Goal: Task Accomplishment & Management: Complete application form

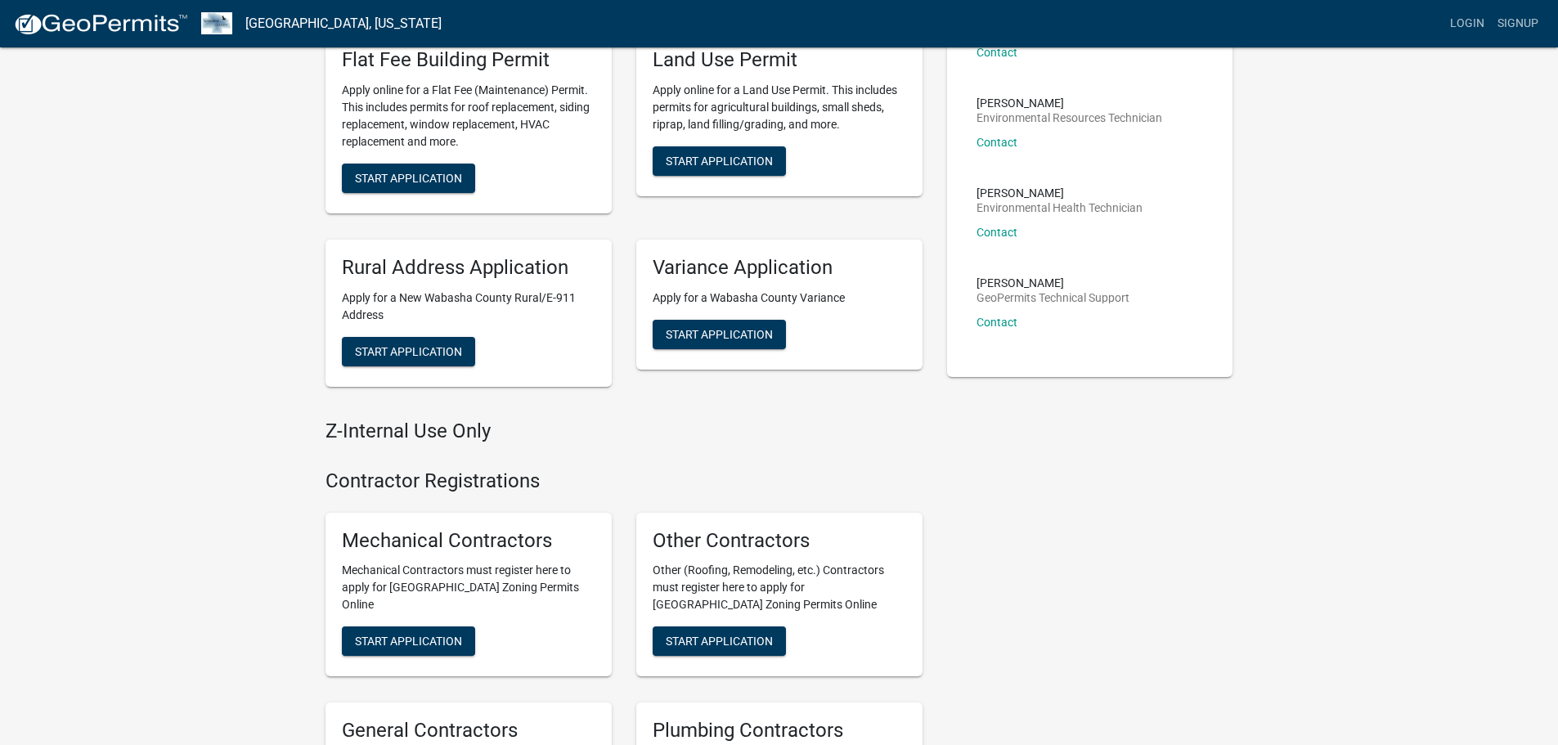
scroll to position [33, 0]
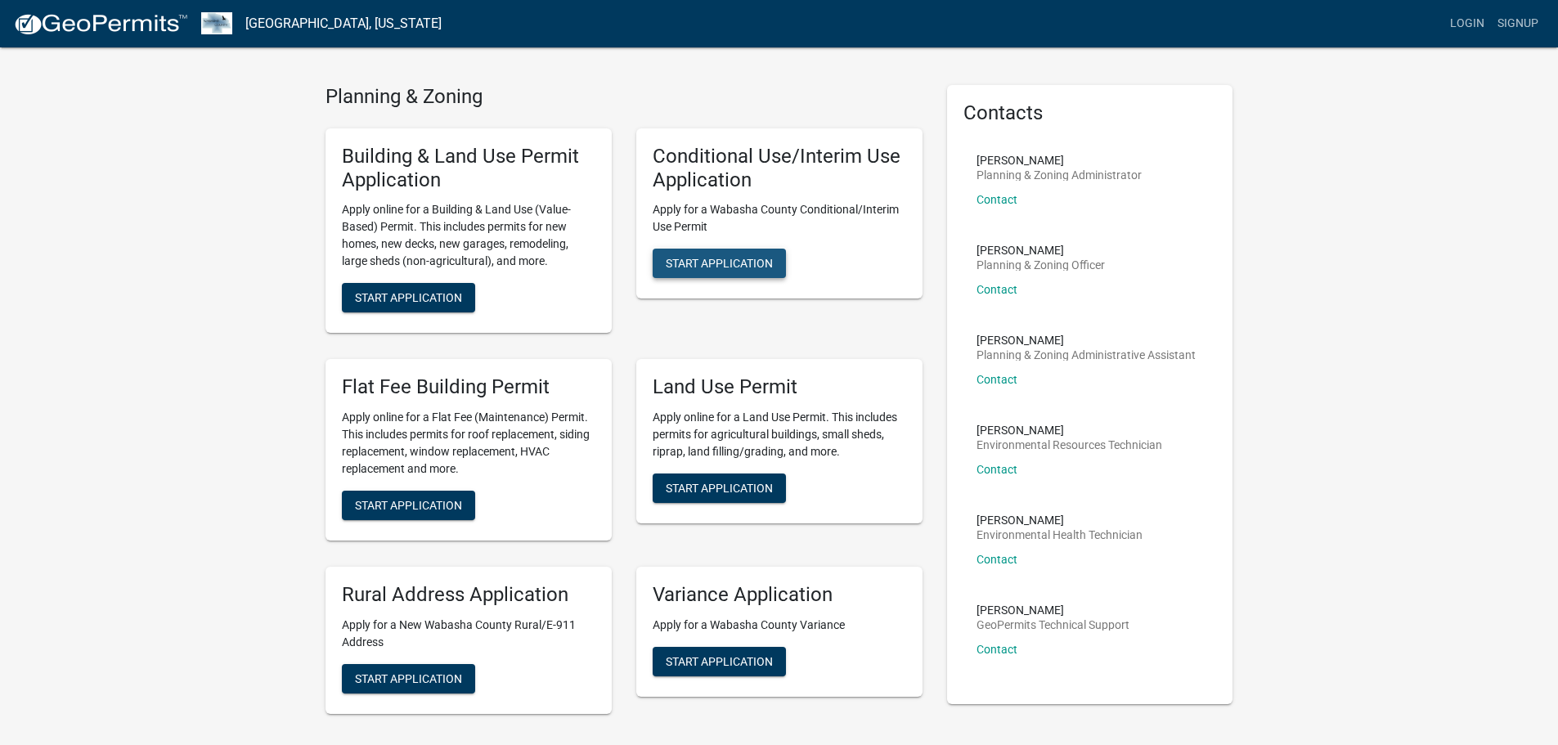
click at [739, 269] on span "Start Application" at bounding box center [719, 263] width 107 height 13
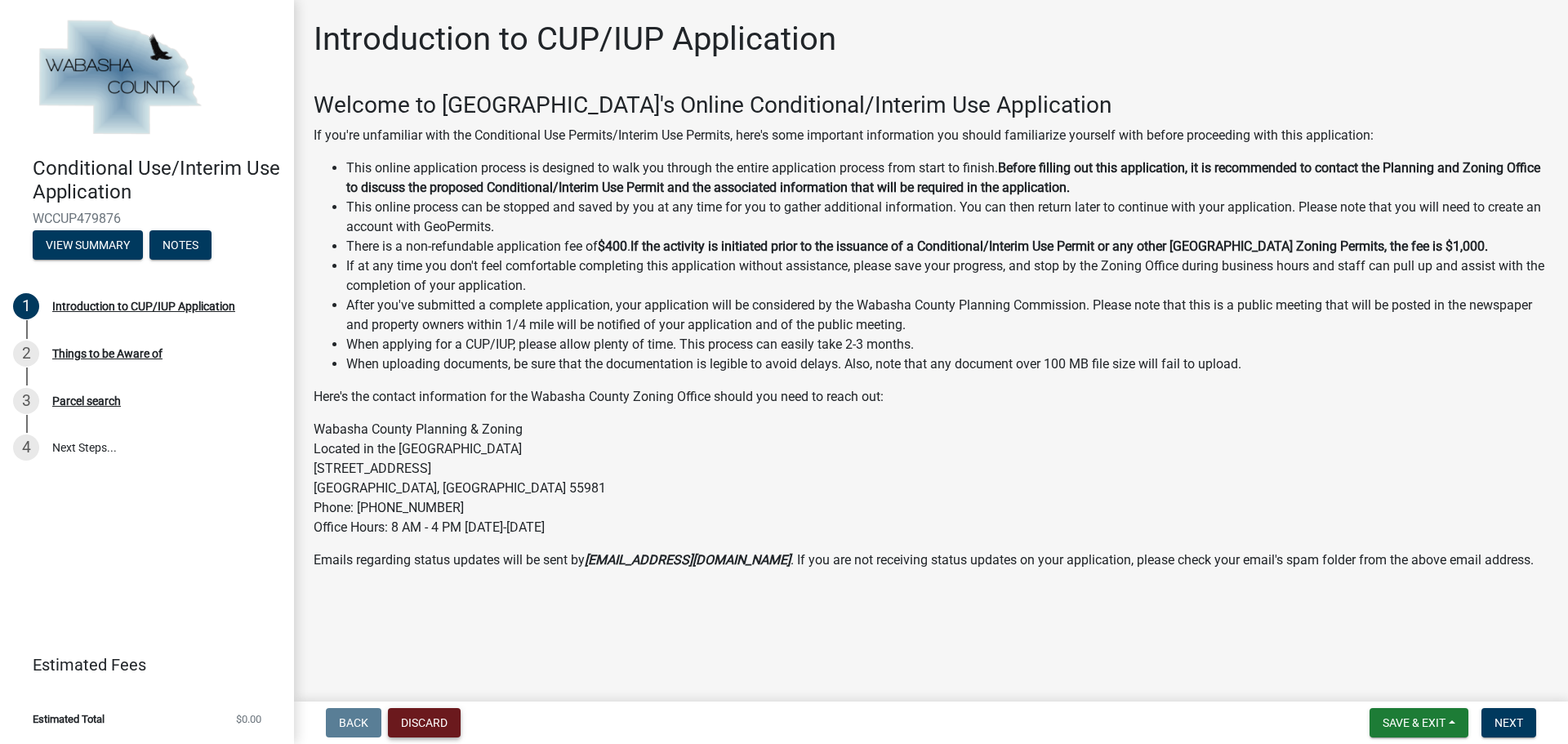
click at [427, 728] on button "Discard" at bounding box center [423, 722] width 73 height 29
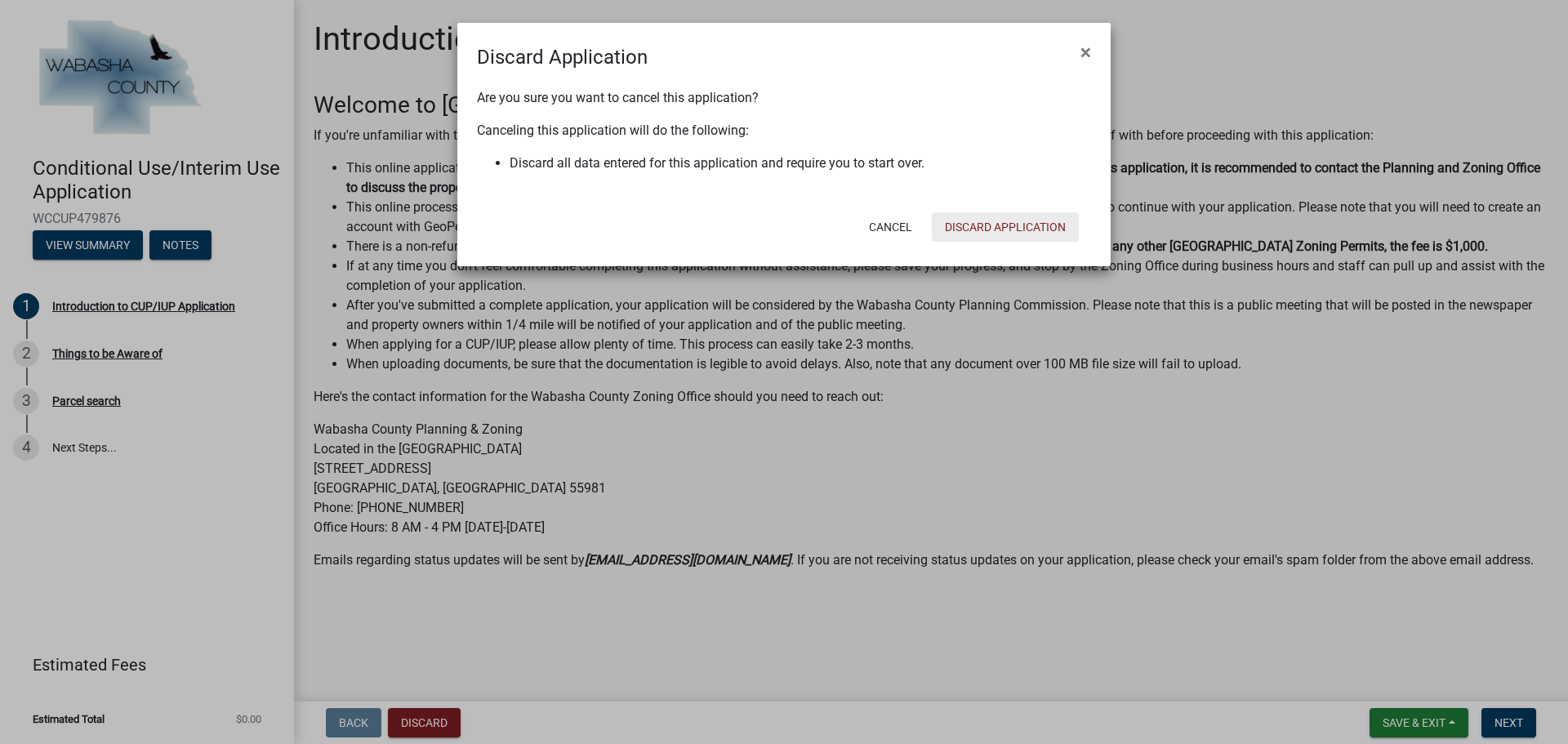
click at [987, 226] on button "Discard Application" at bounding box center [1005, 227] width 147 height 29
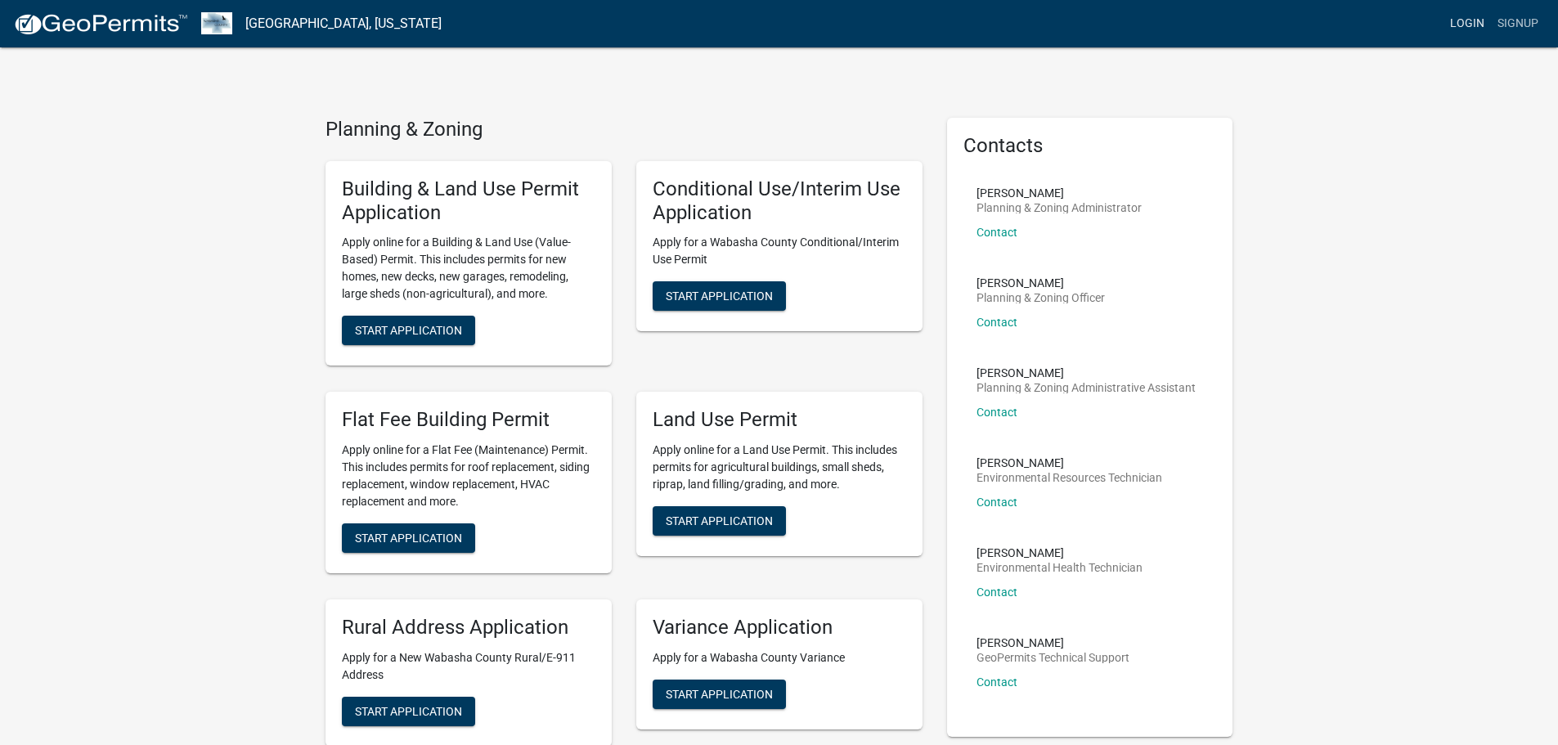
click at [1481, 24] on link "Login" at bounding box center [1466, 23] width 47 height 31
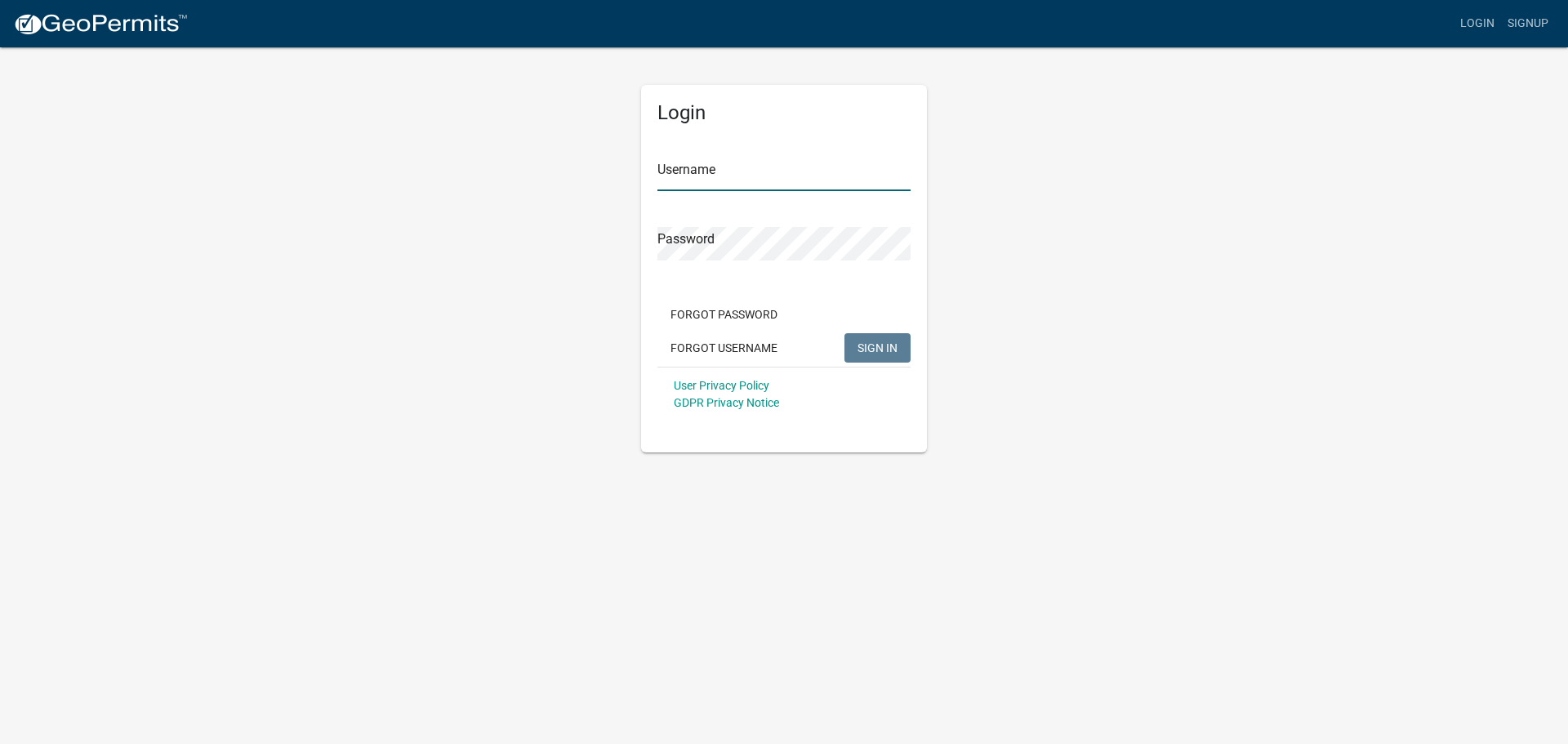
click at [748, 173] on input "Username" at bounding box center [783, 175] width 253 height 34
type input "West_Newton_Colony"
click at [869, 344] on span "SIGN IN" at bounding box center [878, 347] width 40 height 13
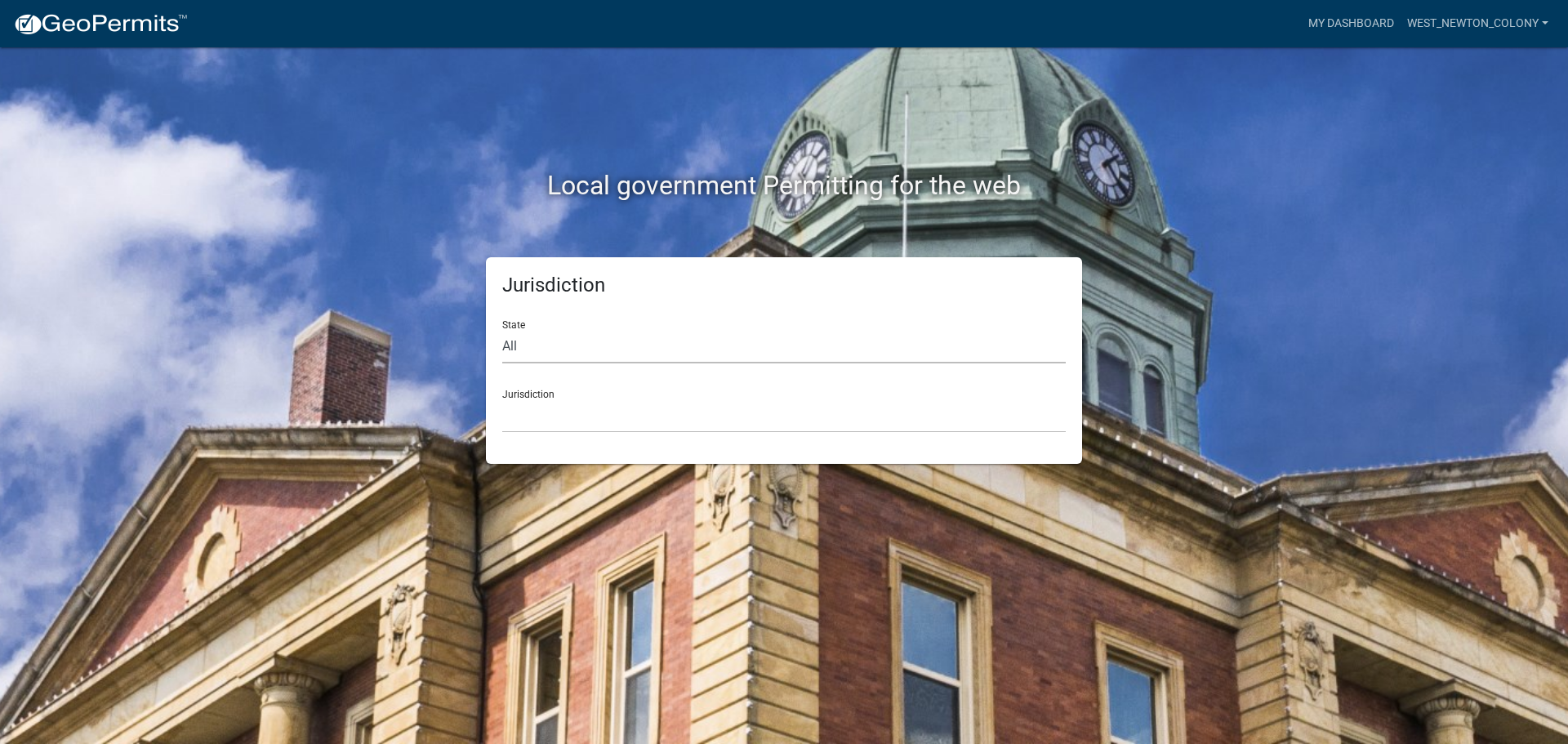
click at [563, 342] on select "All Colorado Georgia Indiana Iowa Kansas Minnesota Ohio South Carolina Wisconsin" at bounding box center [784, 347] width 563 height 34
select select "[US_STATE]"
click at [502, 330] on select "All Colorado Georgia Indiana Iowa Kansas Minnesota Ohio South Carolina Wisconsin" at bounding box center [784, 347] width 563 height 34
click at [834, 420] on select "Becker County, Minnesota Benton County, Minnesota Carlton County, Minnesota Cit…" at bounding box center [784, 416] width 563 height 34
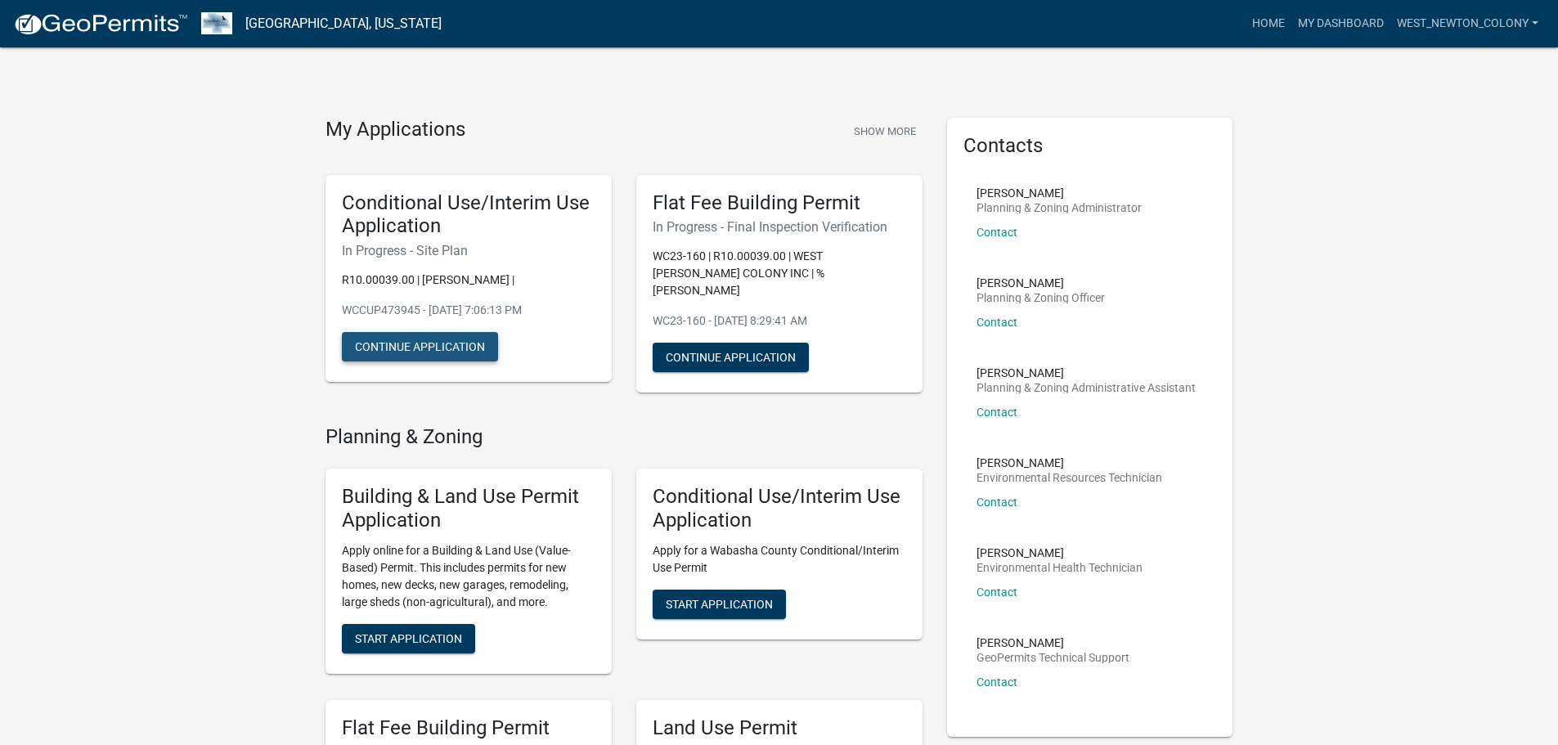
click at [456, 346] on button "Continue Application" at bounding box center [420, 346] width 156 height 29
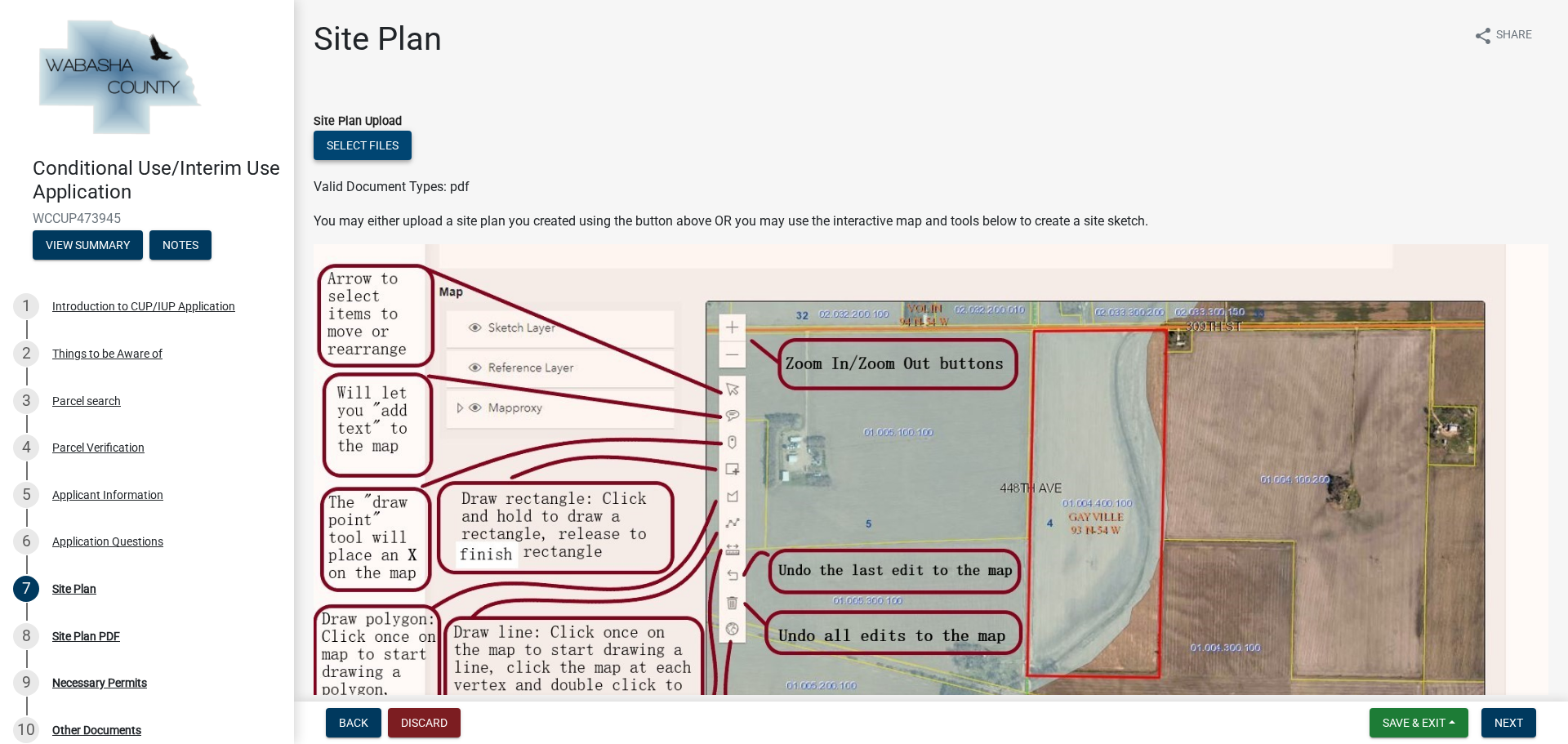
click at [387, 144] on button "Select files" at bounding box center [363, 145] width 98 height 29
click at [355, 148] on button "Select files" at bounding box center [363, 145] width 98 height 29
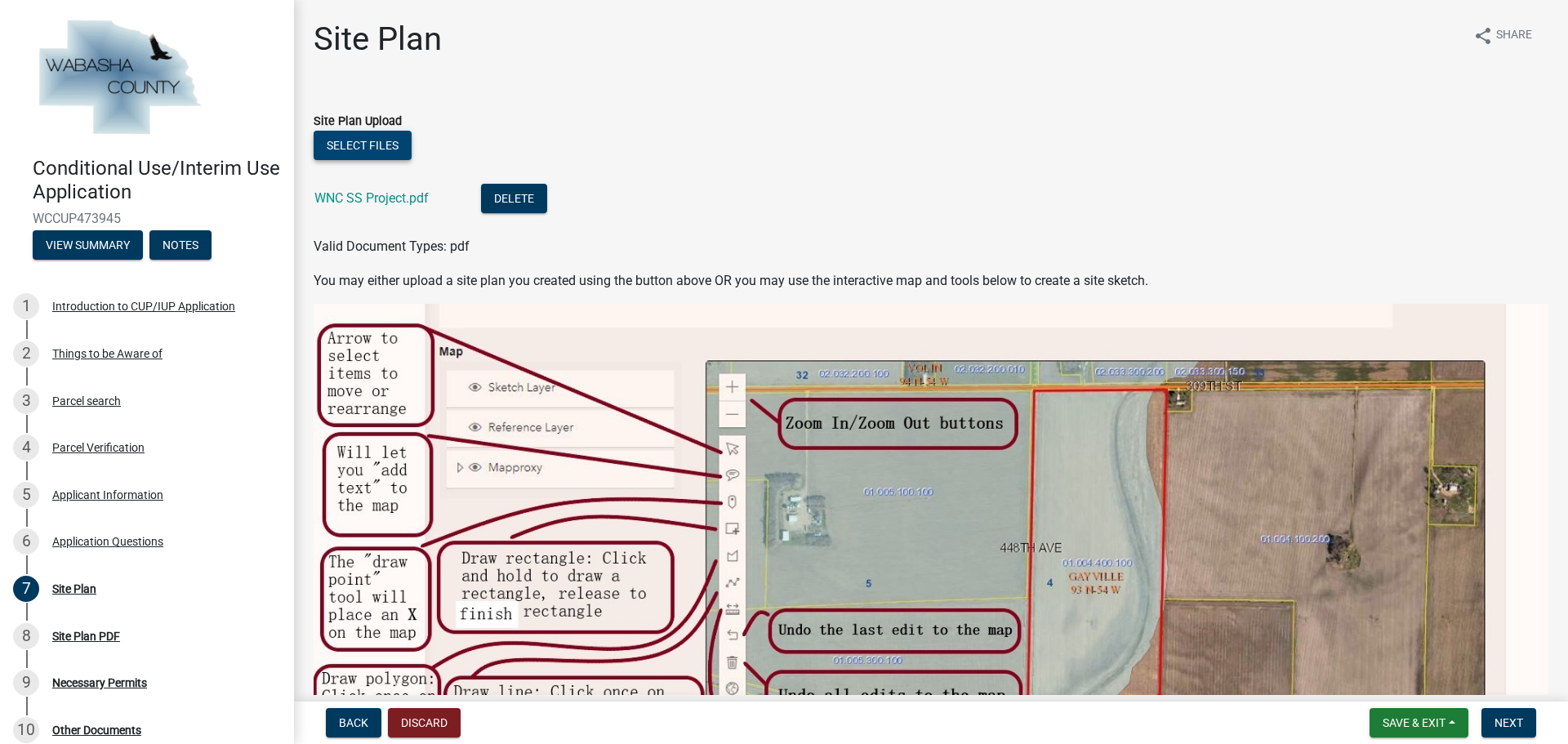
click at [388, 145] on button "Select files" at bounding box center [363, 145] width 98 height 29
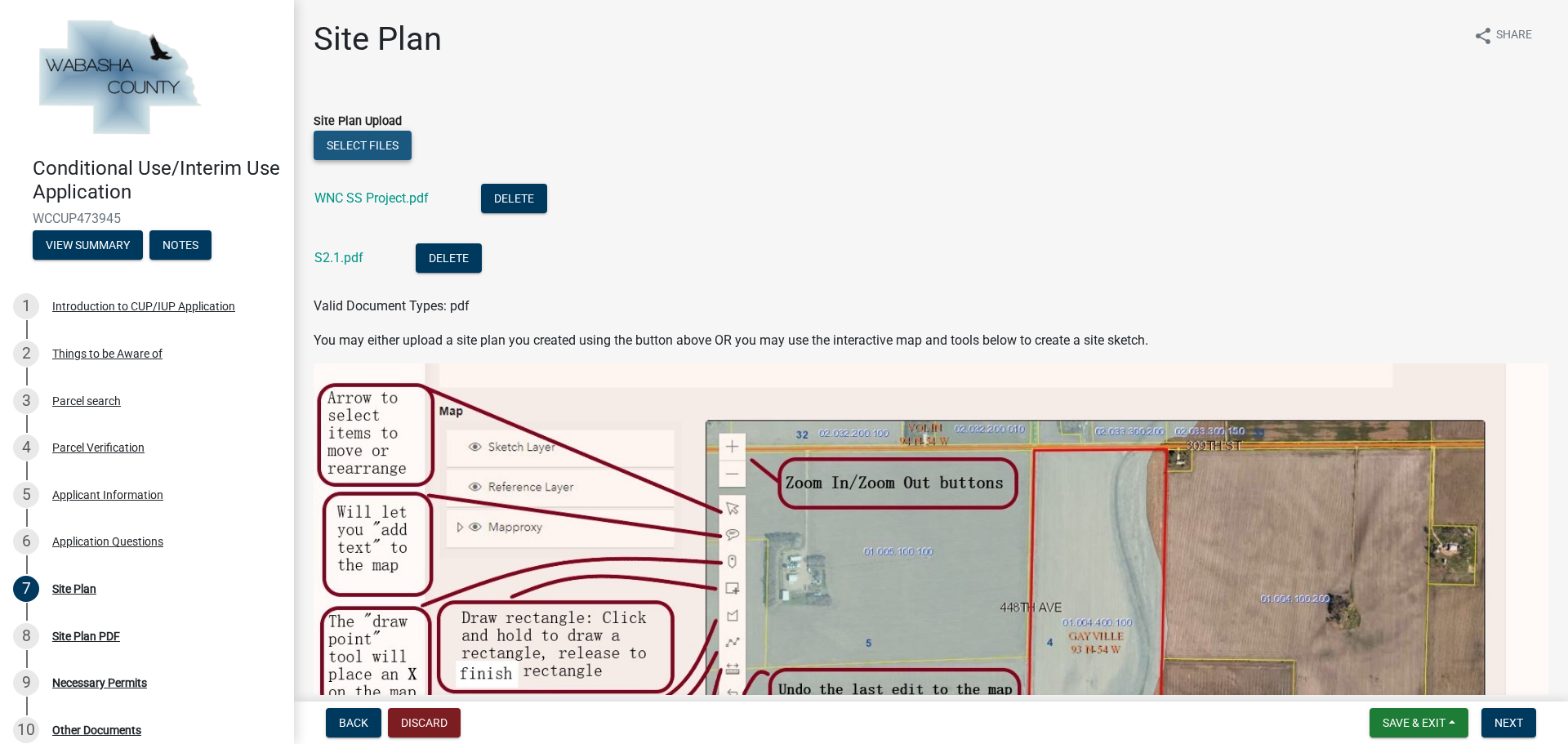
click at [376, 145] on button "Select files" at bounding box center [363, 145] width 98 height 29
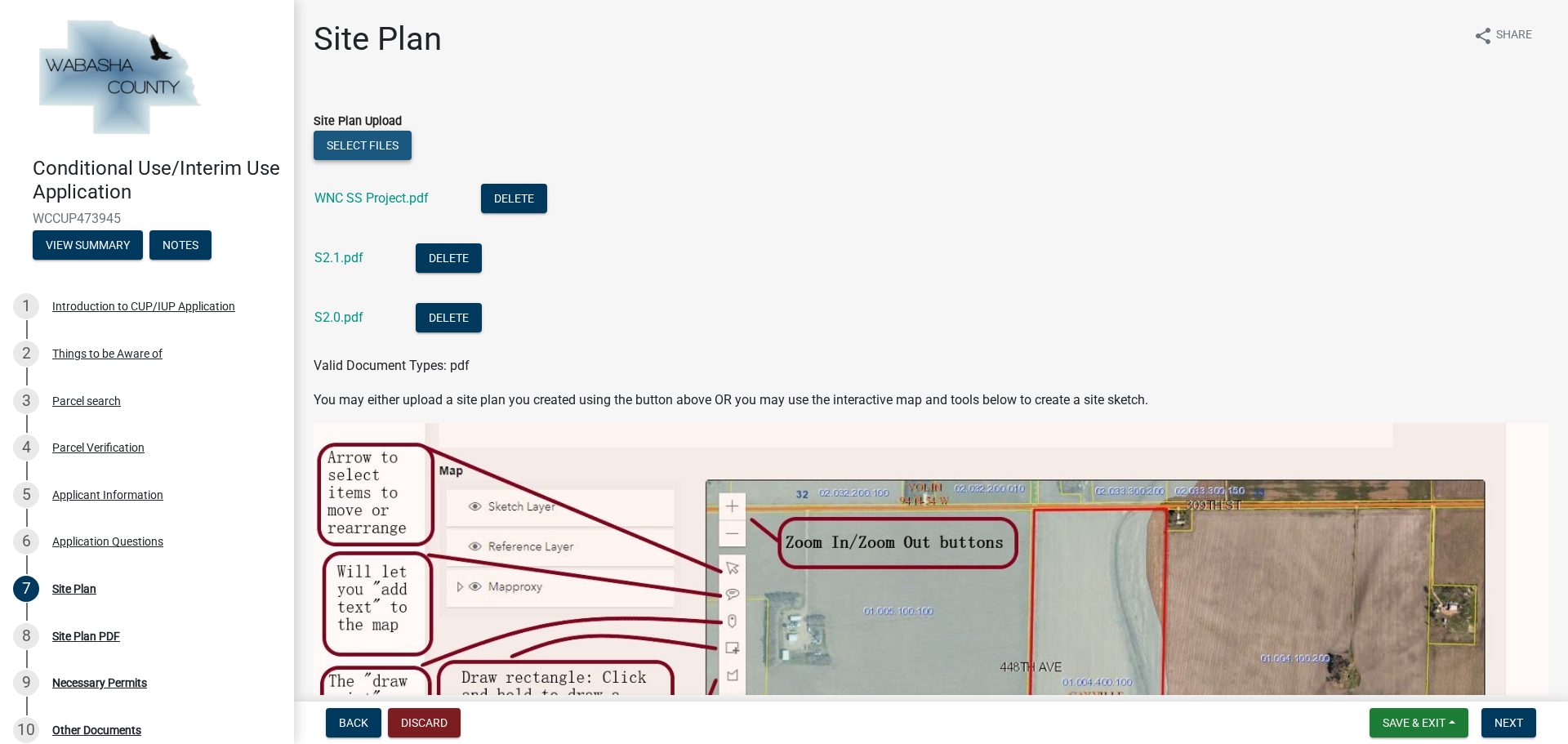
click at [381, 141] on button "Select files" at bounding box center [363, 145] width 98 height 29
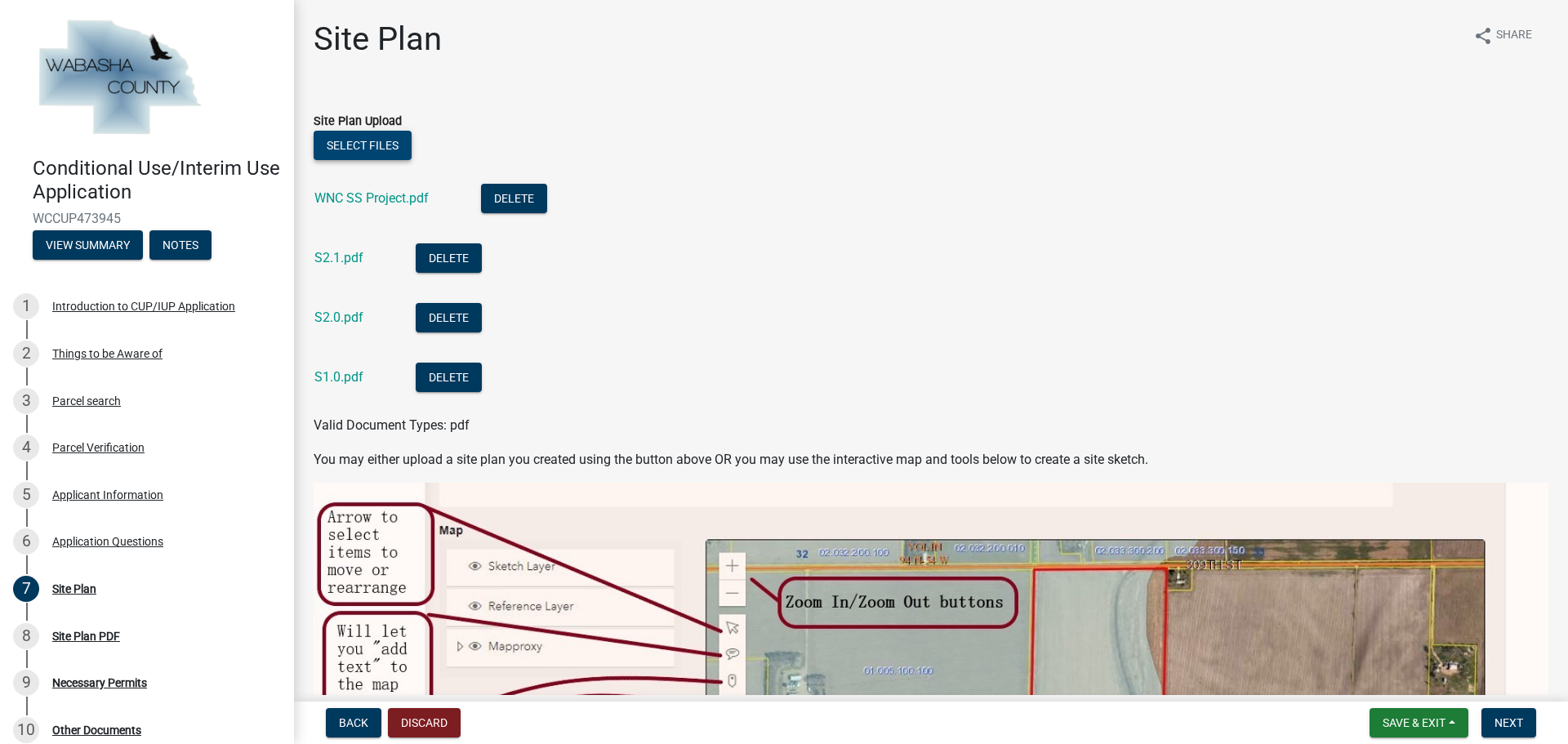
click at [348, 138] on button "Select files" at bounding box center [363, 145] width 98 height 29
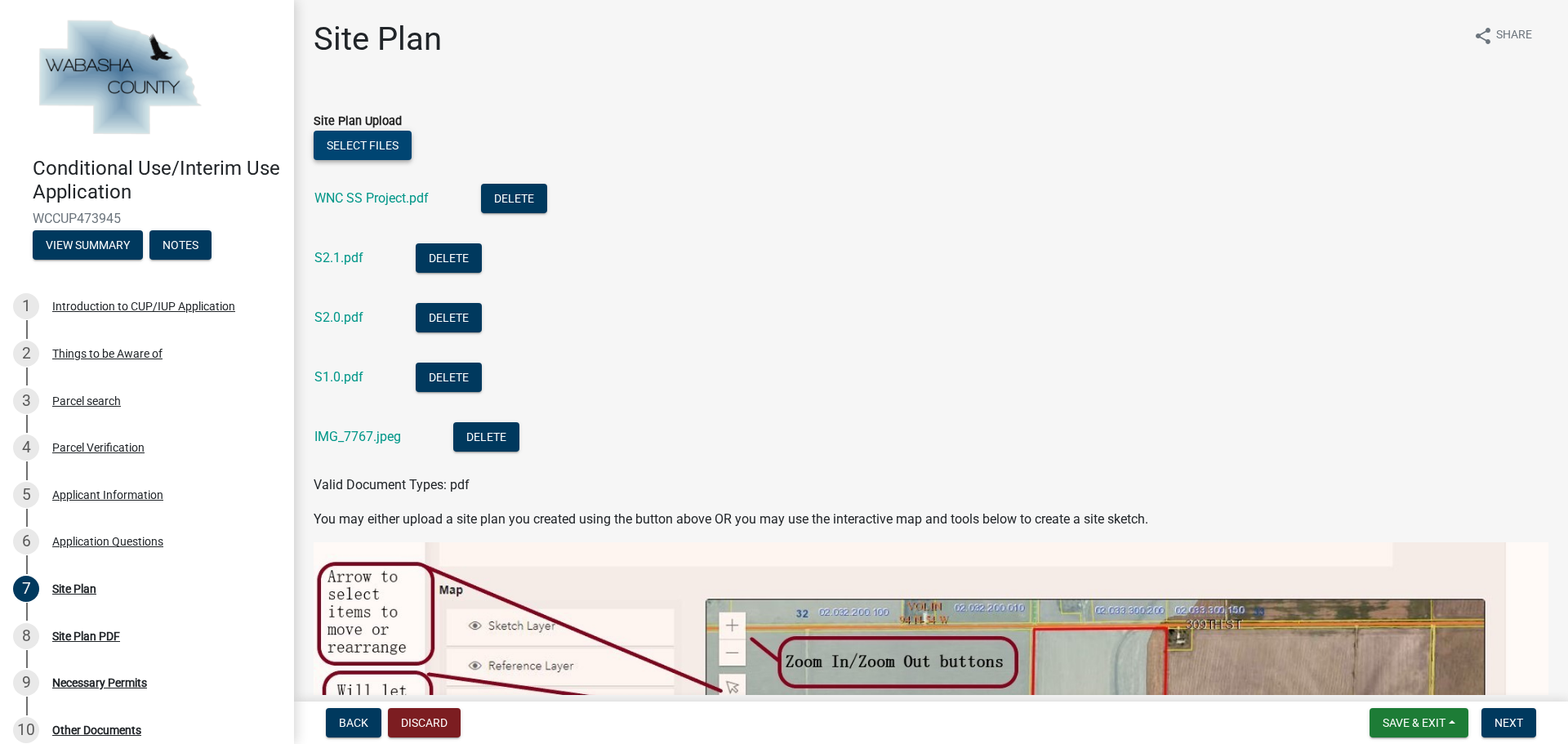
click at [360, 142] on button "Select files" at bounding box center [363, 145] width 98 height 29
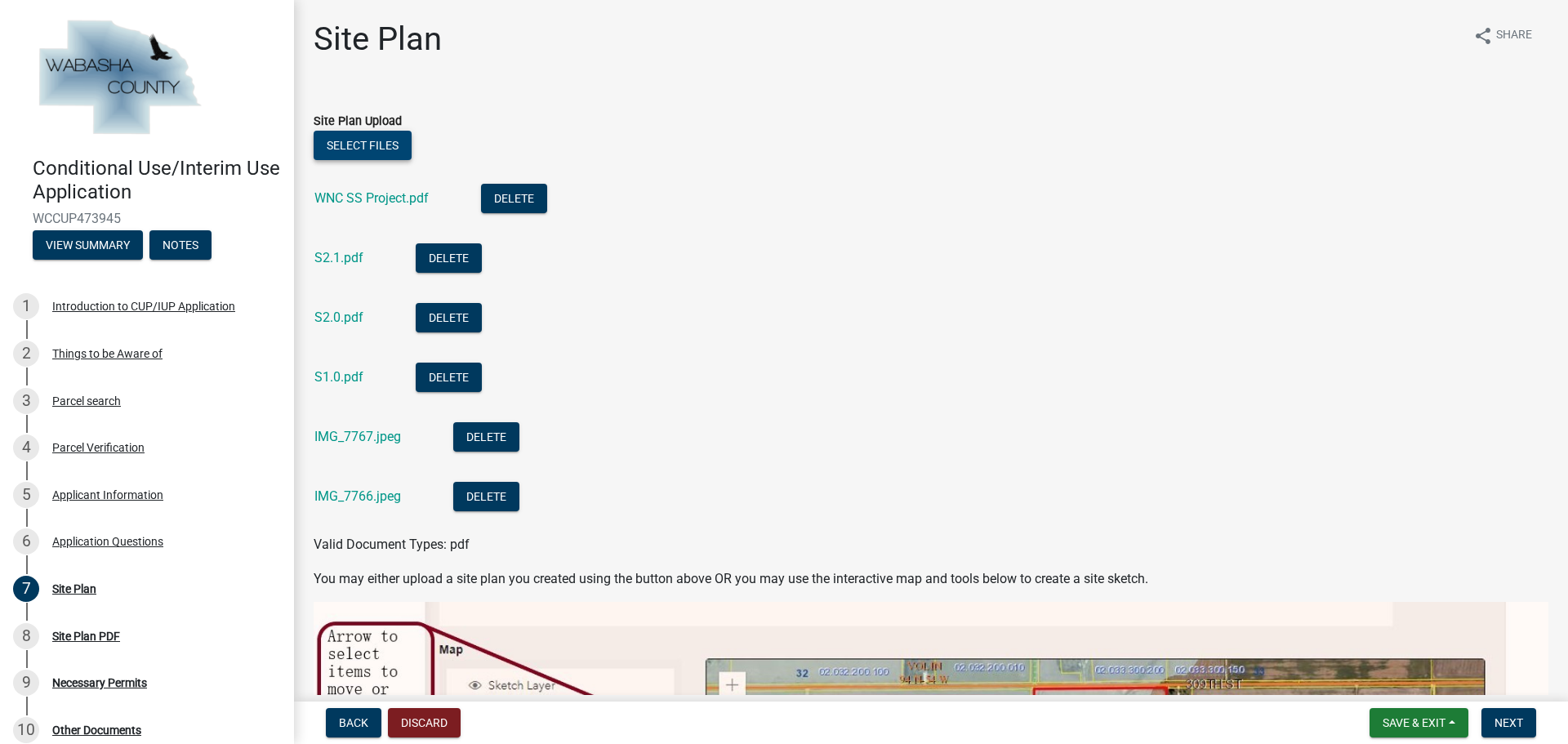
click at [380, 137] on button "Select files" at bounding box center [363, 145] width 98 height 29
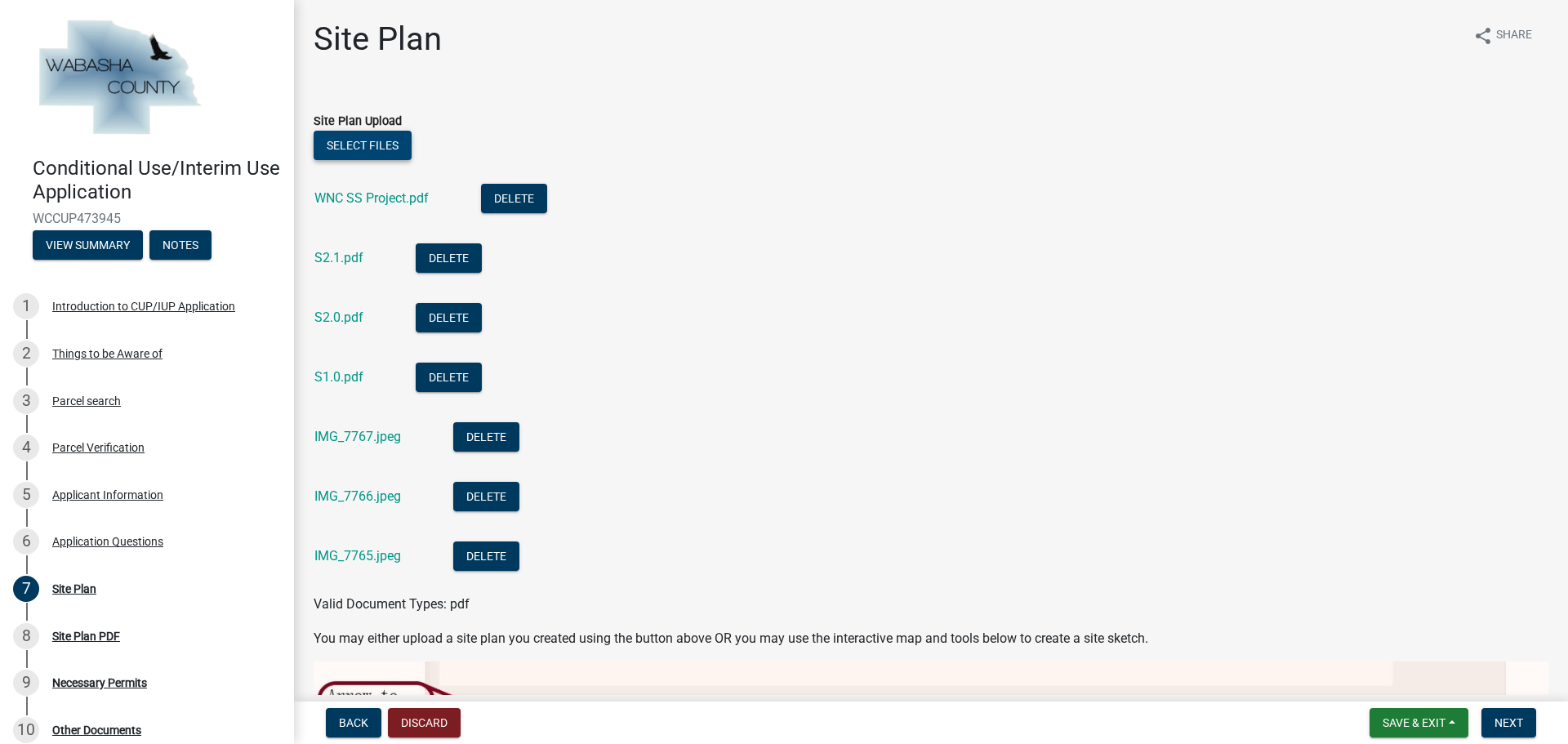
click at [379, 136] on button "Select files" at bounding box center [363, 145] width 98 height 29
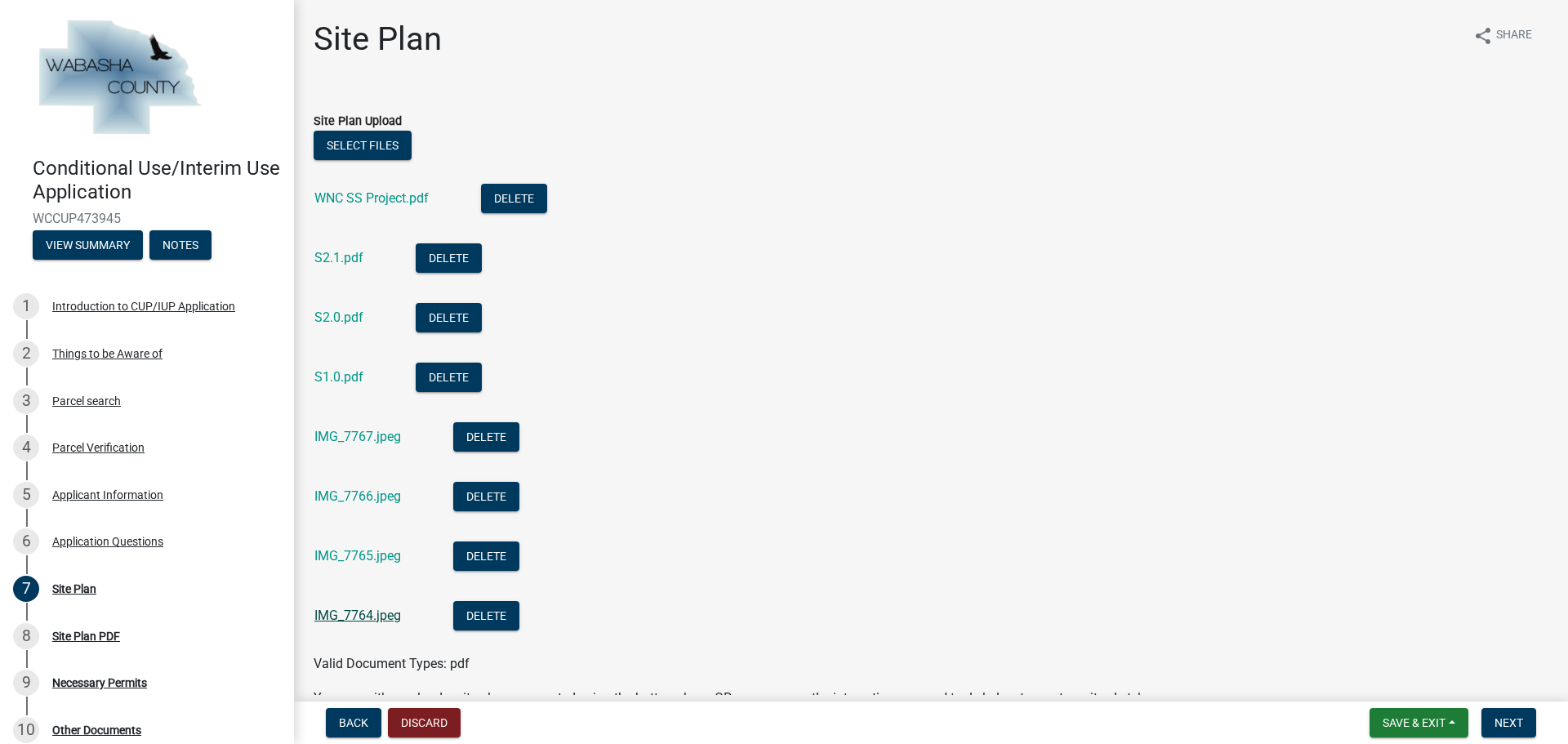
click at [370, 615] on link "IMG_7764.jpeg" at bounding box center [358, 615] width 87 height 16
click at [371, 197] on link "WNC SS Project.pdf" at bounding box center [372, 199] width 114 height 16
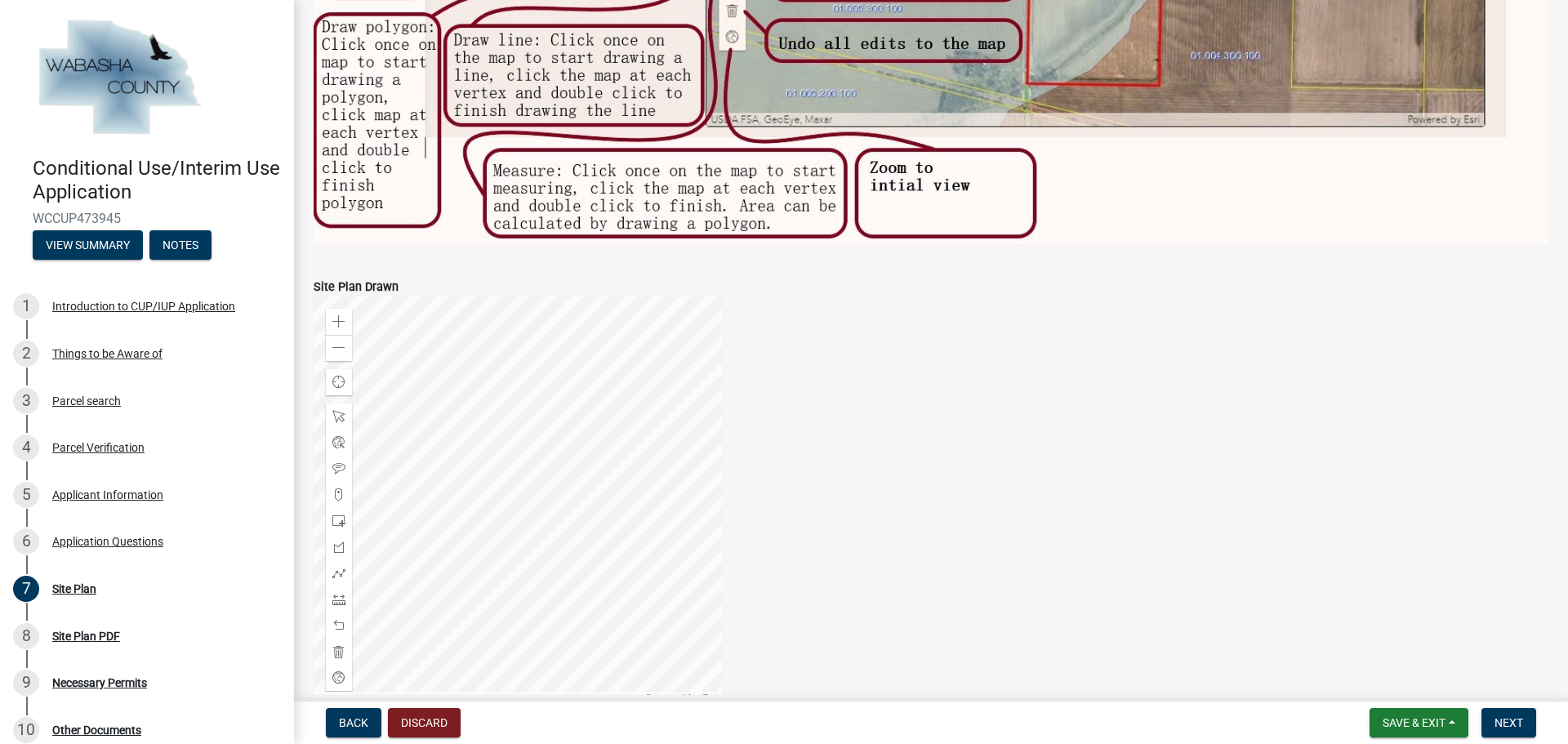
scroll to position [1150, 0]
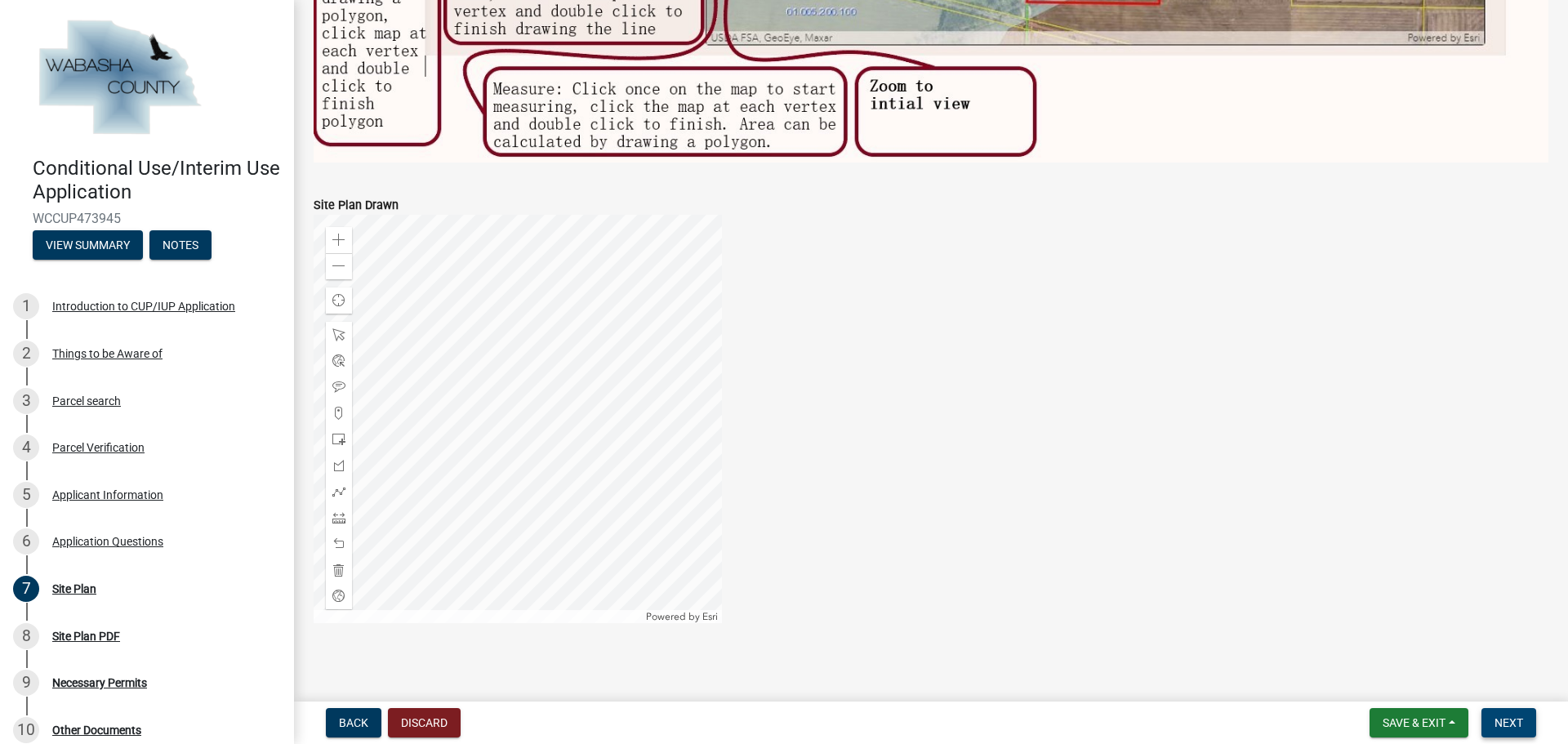
click at [1507, 720] on span "Next" at bounding box center [1508, 722] width 29 height 13
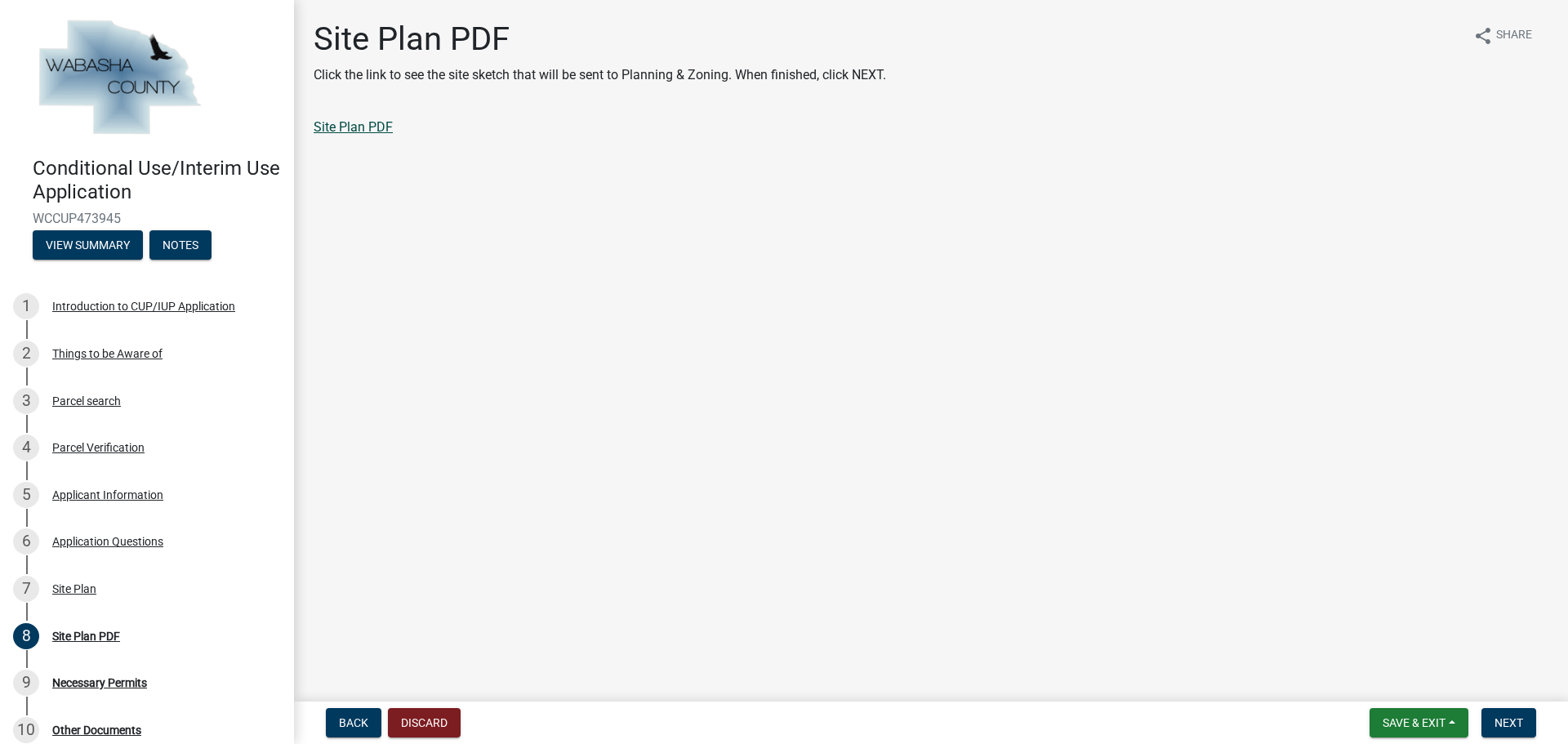
click at [366, 124] on link "Site Plan PDF" at bounding box center [353, 127] width 79 height 16
click at [1516, 721] on span "Next" at bounding box center [1508, 722] width 29 height 13
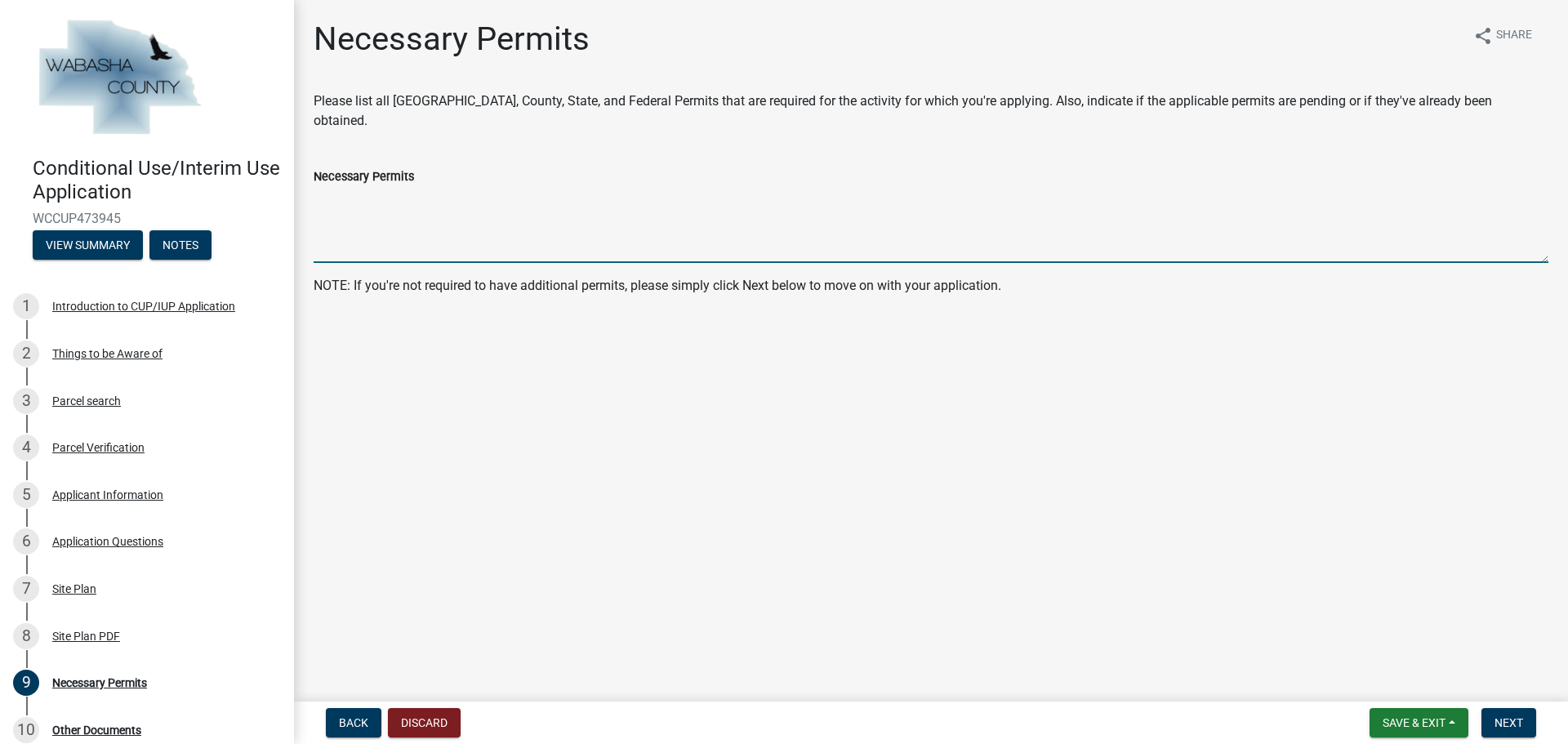
click at [415, 204] on textarea "Necessary Permits" at bounding box center [931, 224] width 1234 height 77
type textarea "N"
type textarea "t"
click at [647, 200] on textarea "To my knowledge there is no permits required thru Minnieska township" at bounding box center [931, 224] width 1234 height 77
click at [654, 197] on textarea "To my knowledge there is no permits required thru Minnie ska township" at bounding box center [931, 224] width 1234 height 77
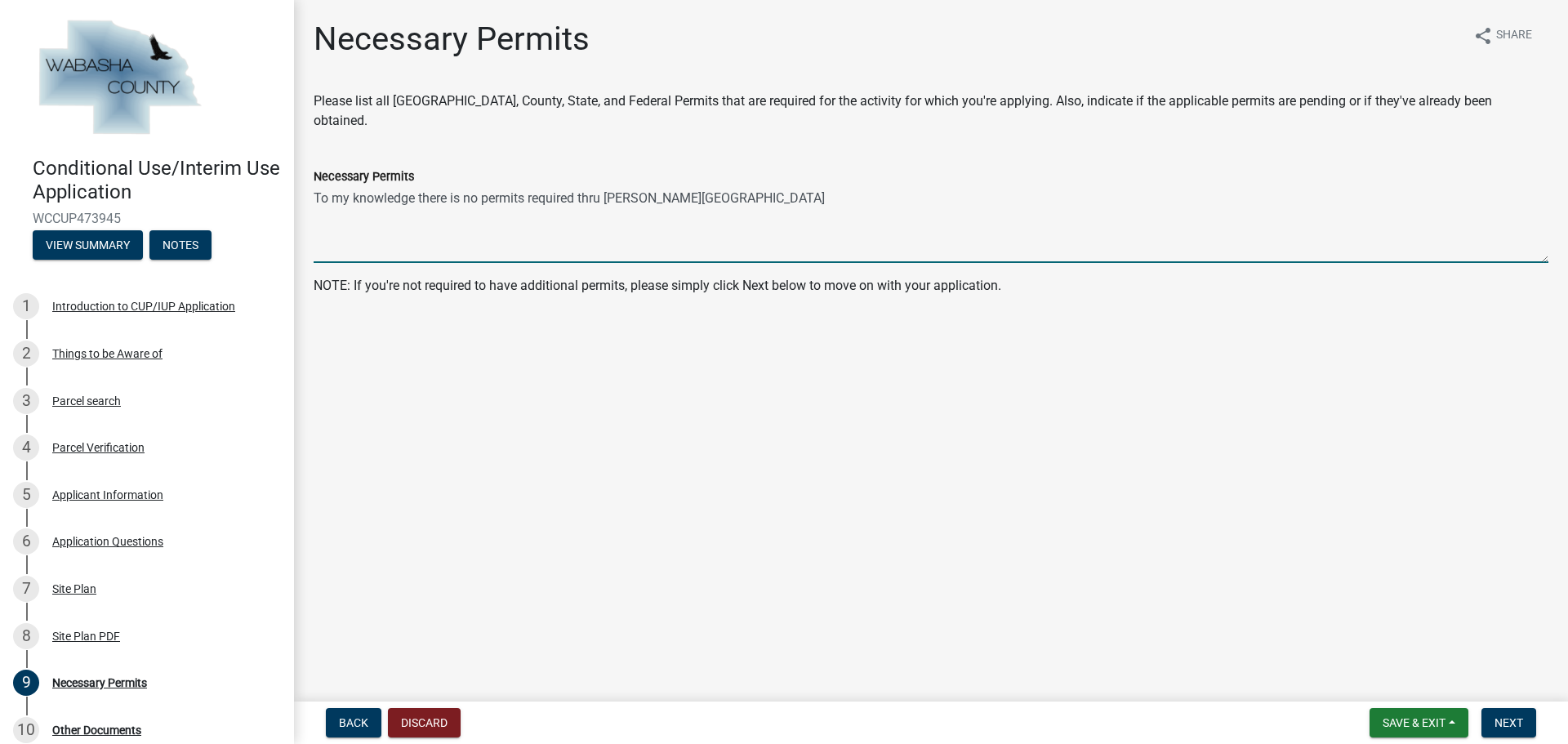
click at [650, 198] on textarea "To my knowledge there is no permits required thru Minnie ska township" at bounding box center [931, 224] width 1234 height 77
click at [778, 197] on textarea "To my knowledge there is no permits required thru Minnieska township" at bounding box center [931, 224] width 1234 height 77
click at [638, 199] on textarea "To my knowledge there is no permits required thru Minnieska township" at bounding box center [931, 224] width 1234 height 77
drag, startPoint x: 664, startPoint y: 195, endPoint x: 611, endPoint y: 203, distance: 53.6
click at [608, 201] on textarea "To my knowledge there is no permits required thru Minneska township" at bounding box center [931, 224] width 1234 height 77
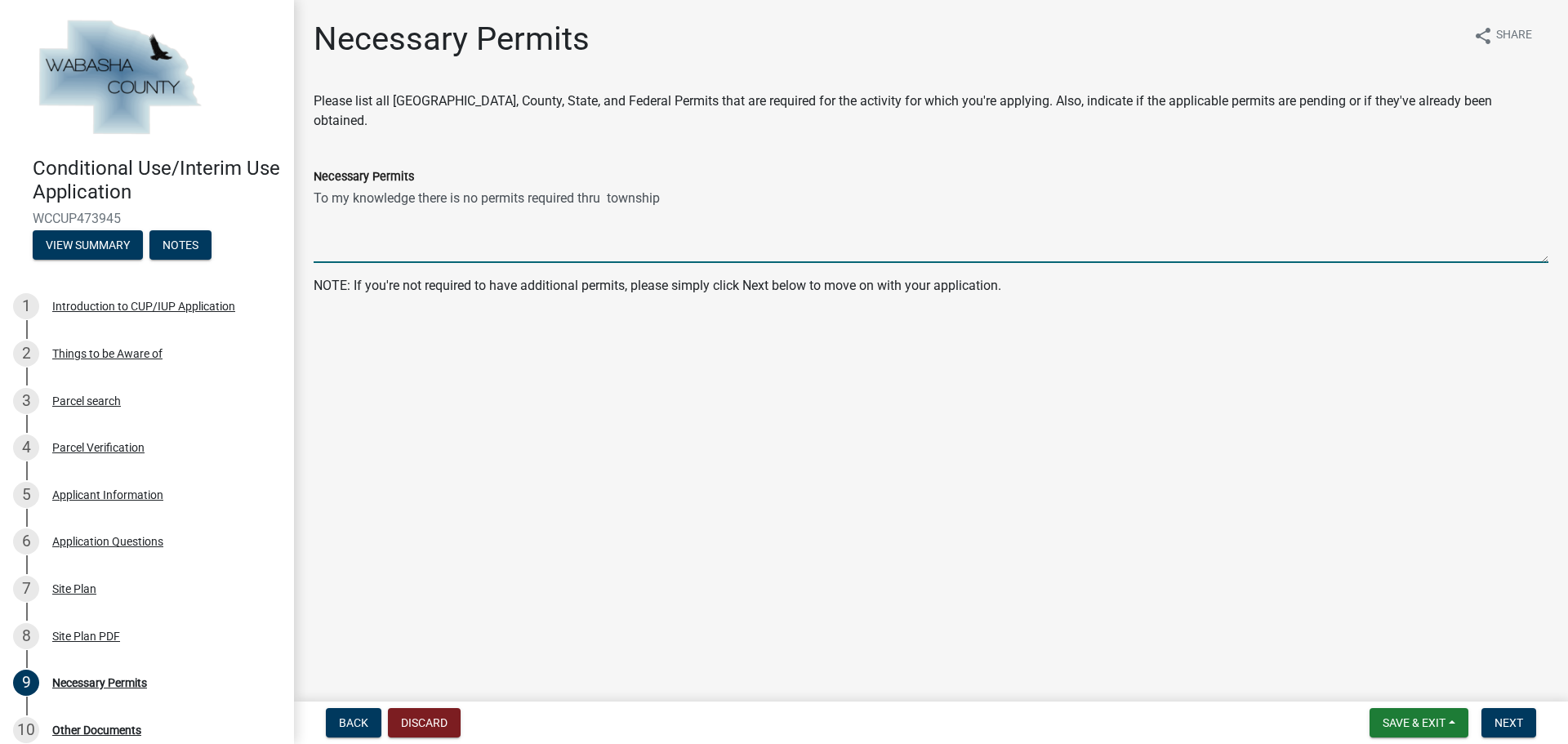
paste textarea "Minneiska"
click at [732, 199] on textarea "To my knowledge there is no permits required thru Minneiska township" at bounding box center [931, 224] width 1234 height 77
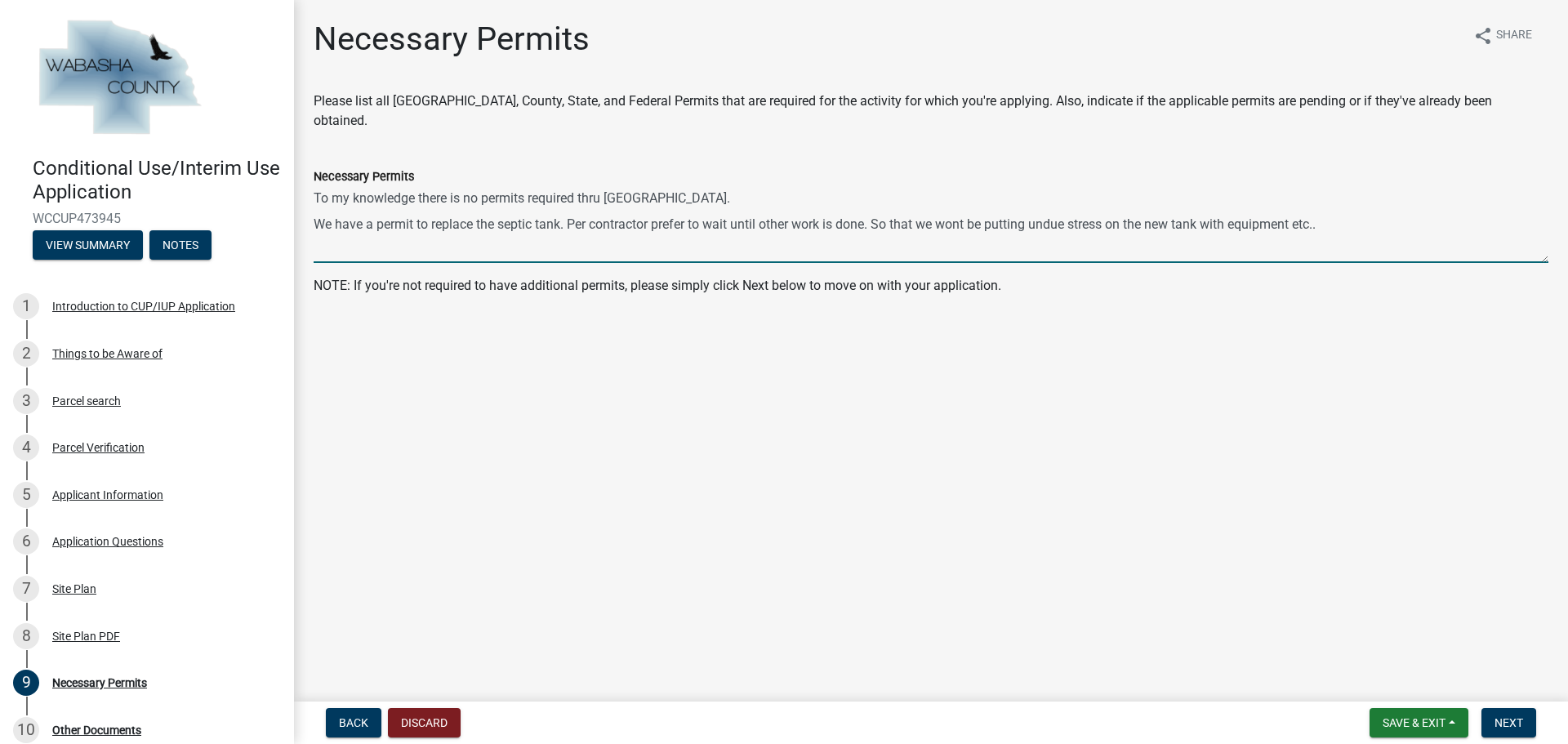
click at [652, 224] on textarea "To my knowledge there is no permits required thru Minneiska township. We have a…" at bounding box center [931, 224] width 1234 height 77
type textarea "To my knowledge there is no permits required thru [GEOGRAPHIC_DATA]. We have a …"
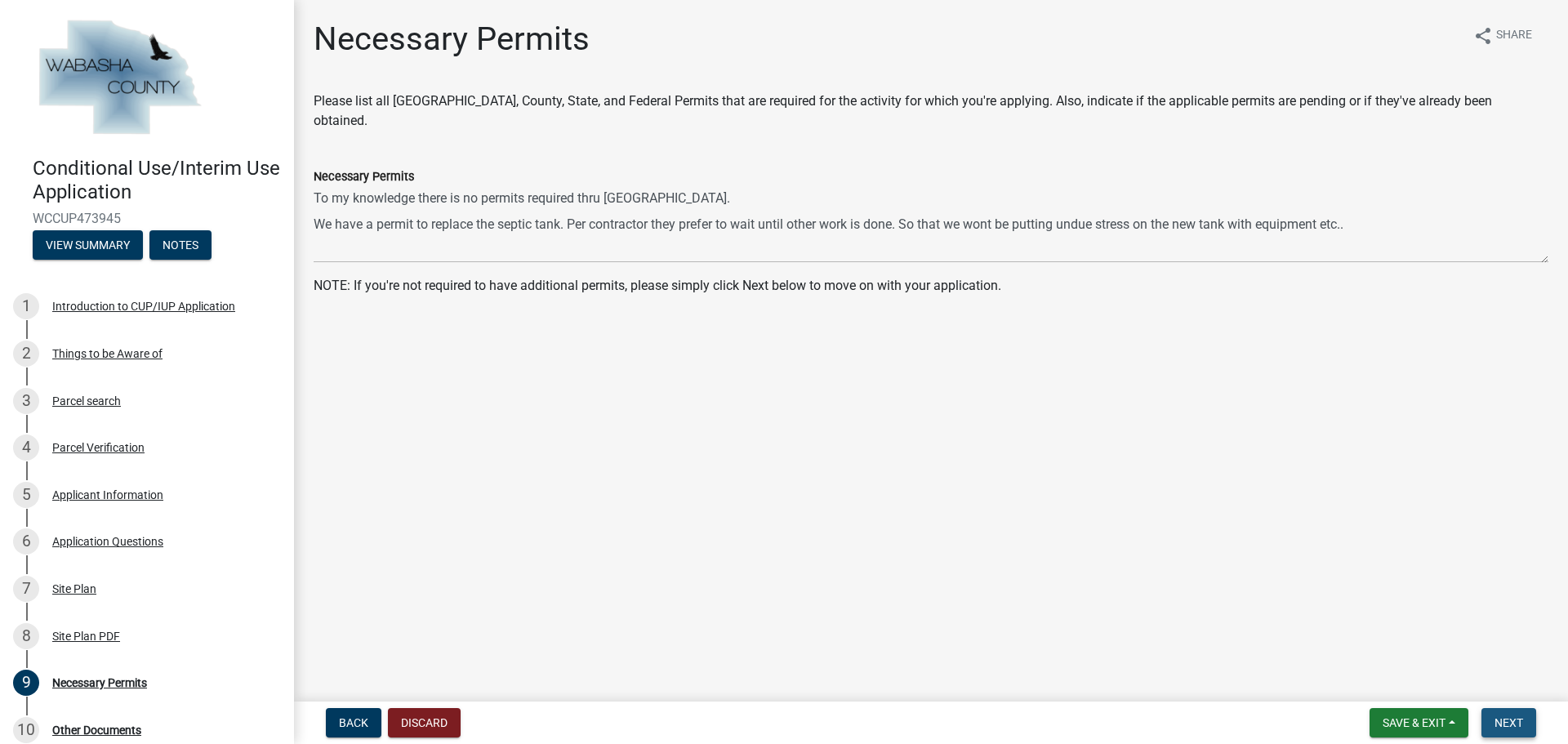
click at [1518, 719] on span "Next" at bounding box center [1508, 722] width 29 height 13
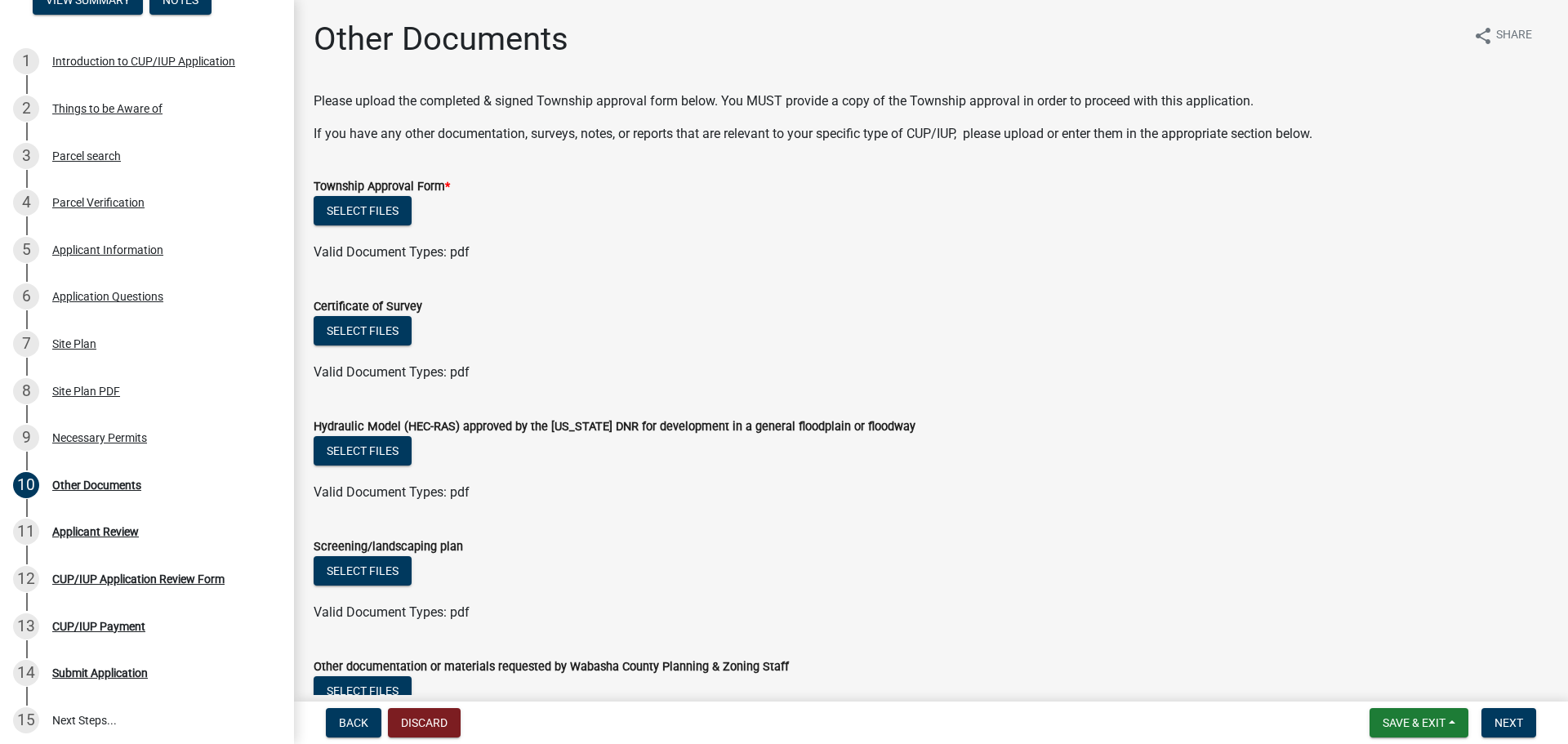
click at [436, 185] on label "Township Approval Form *" at bounding box center [382, 187] width 137 height 11
click at [447, 183] on span "*" at bounding box center [447, 187] width 5 height 14
click at [430, 191] on label "Township Approval Form *" at bounding box center [382, 187] width 137 height 11
click at [387, 213] on button "Select files" at bounding box center [363, 210] width 98 height 29
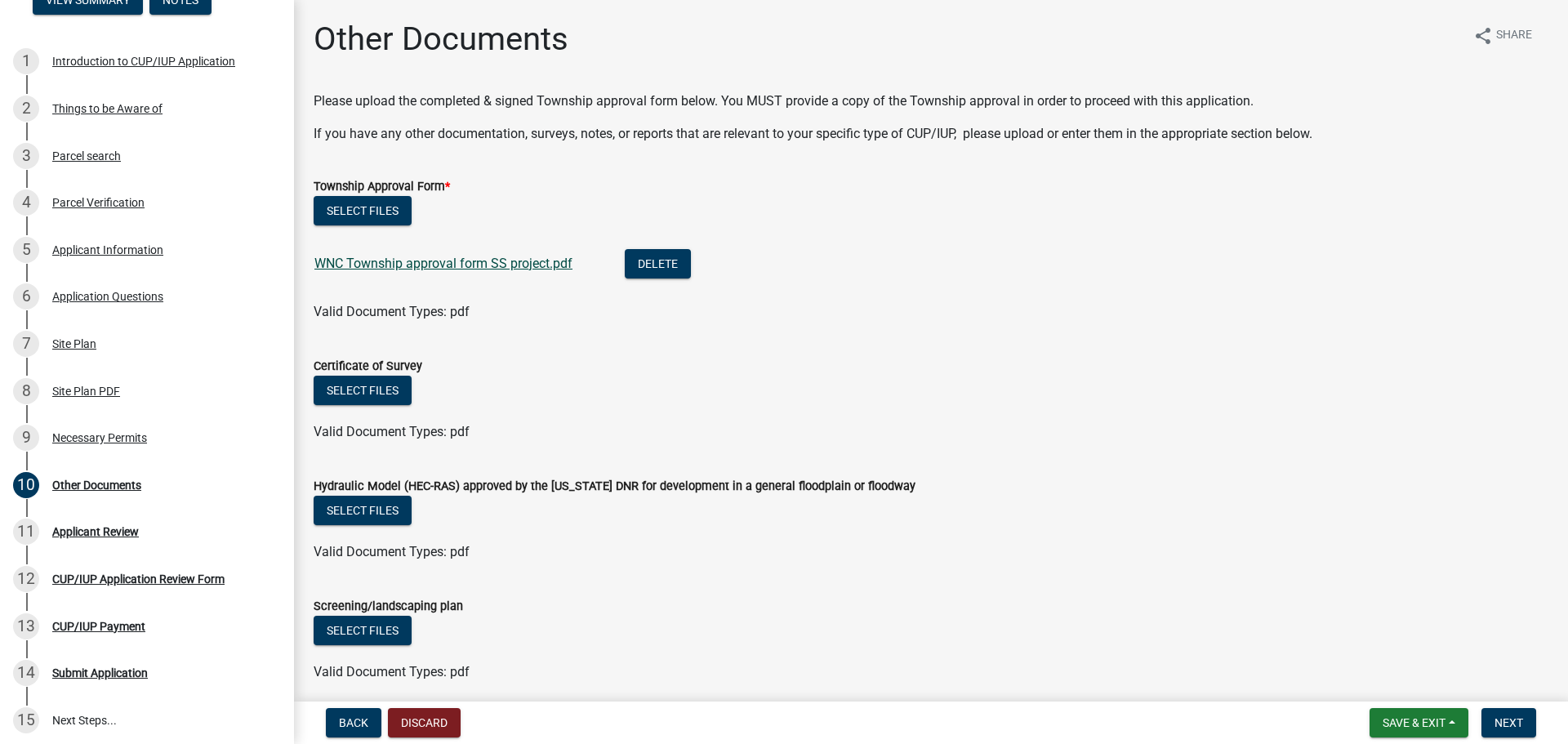
click at [461, 266] on link "WNC Township approval form SS project.pdf" at bounding box center [443, 264] width 258 height 16
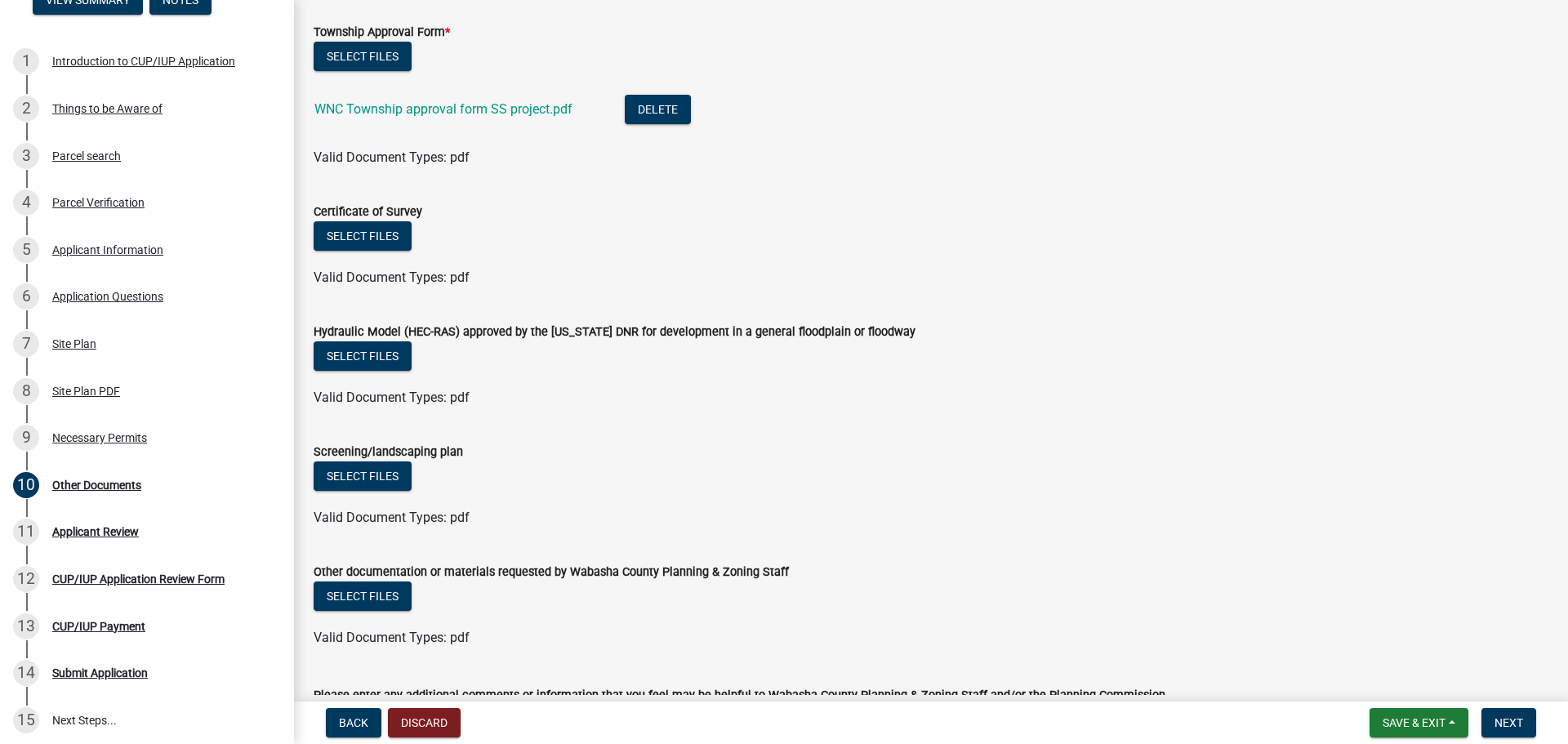
scroll to position [73, 0]
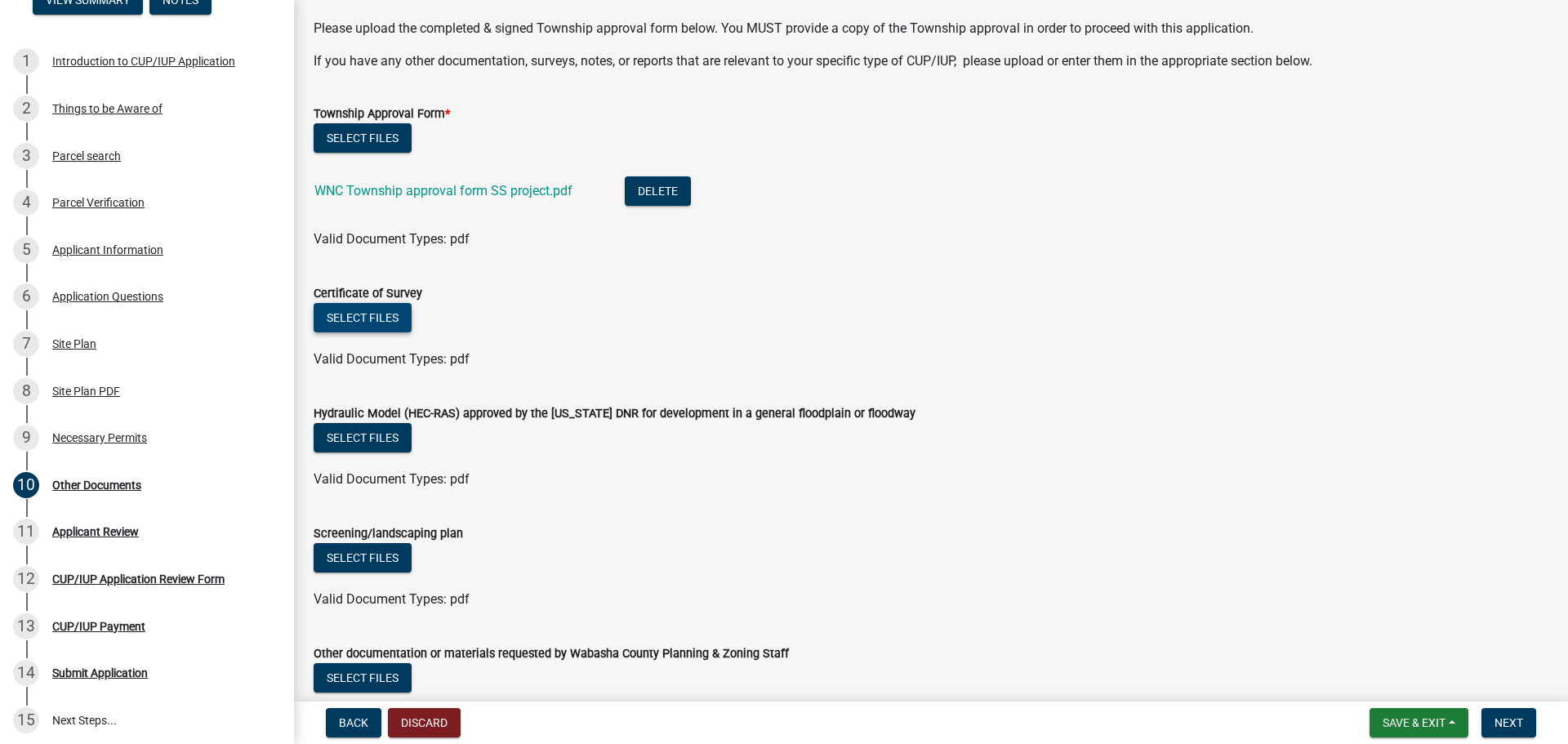
click at [361, 320] on button "Select files" at bounding box center [363, 317] width 98 height 29
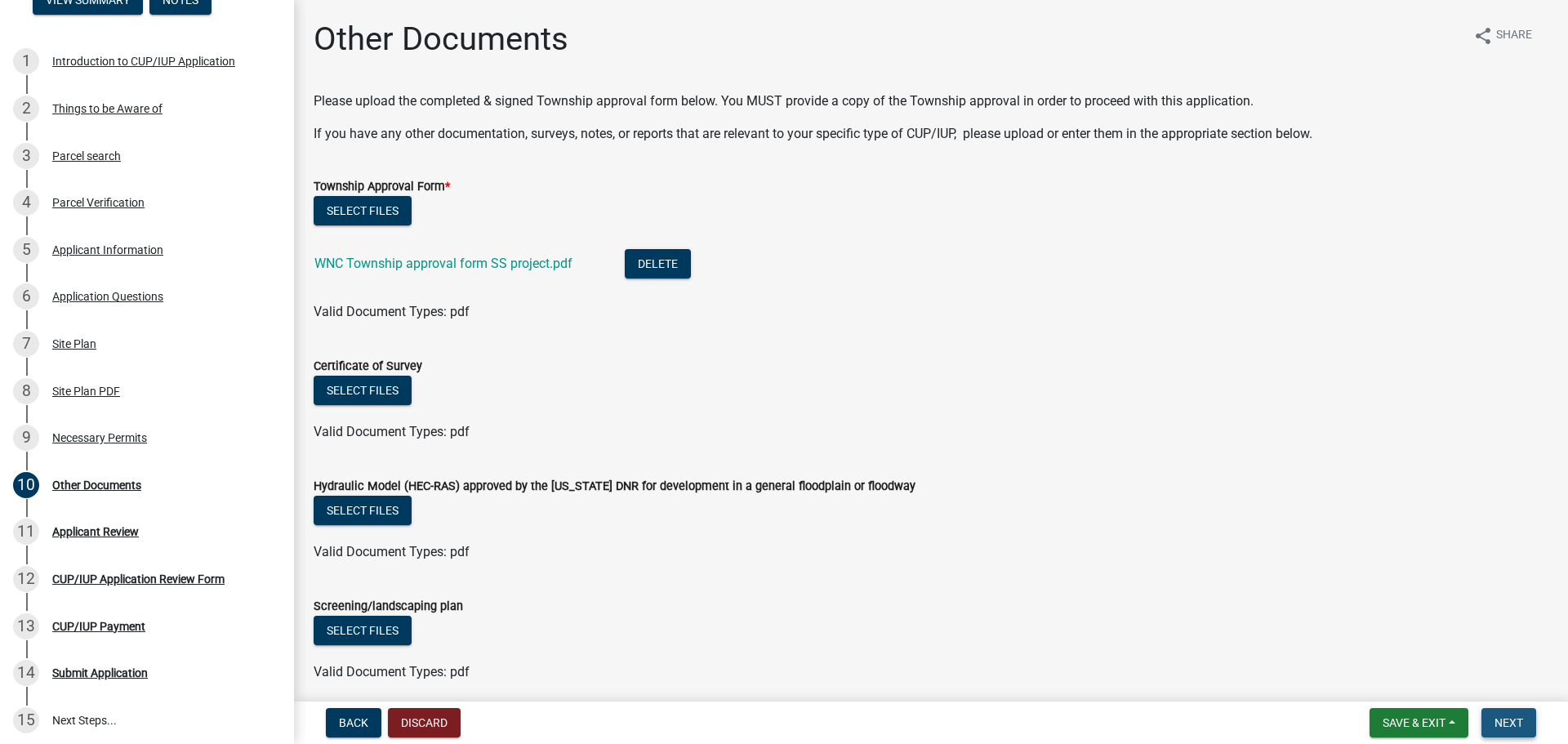
click at [1520, 725] on span "Next" at bounding box center [1508, 722] width 29 height 13
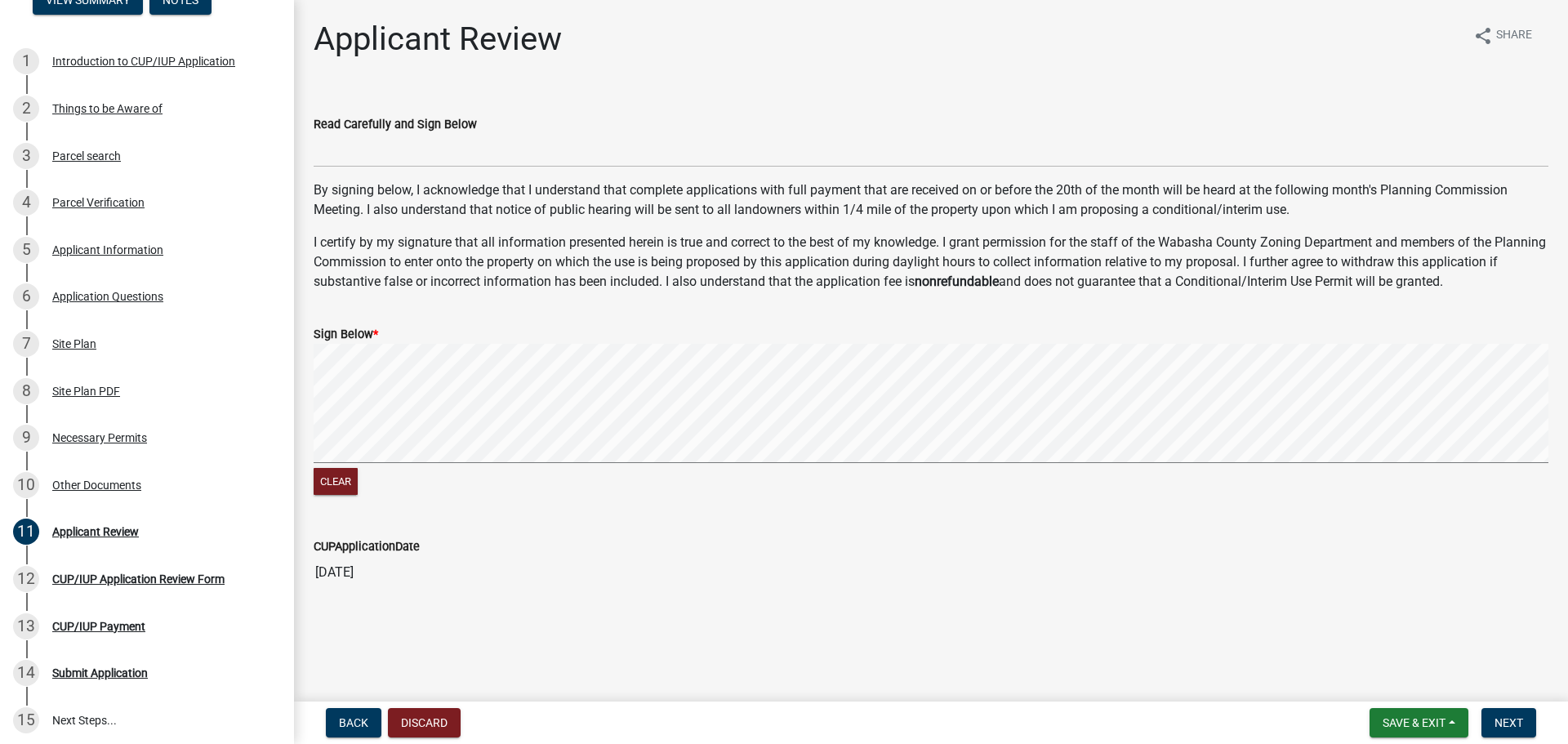
click at [590, 463] on signature-pad at bounding box center [931, 405] width 1234 height 124
click at [615, 463] on signature-pad at bounding box center [931, 405] width 1234 height 124
click at [1518, 722] on span "Next" at bounding box center [1508, 722] width 29 height 13
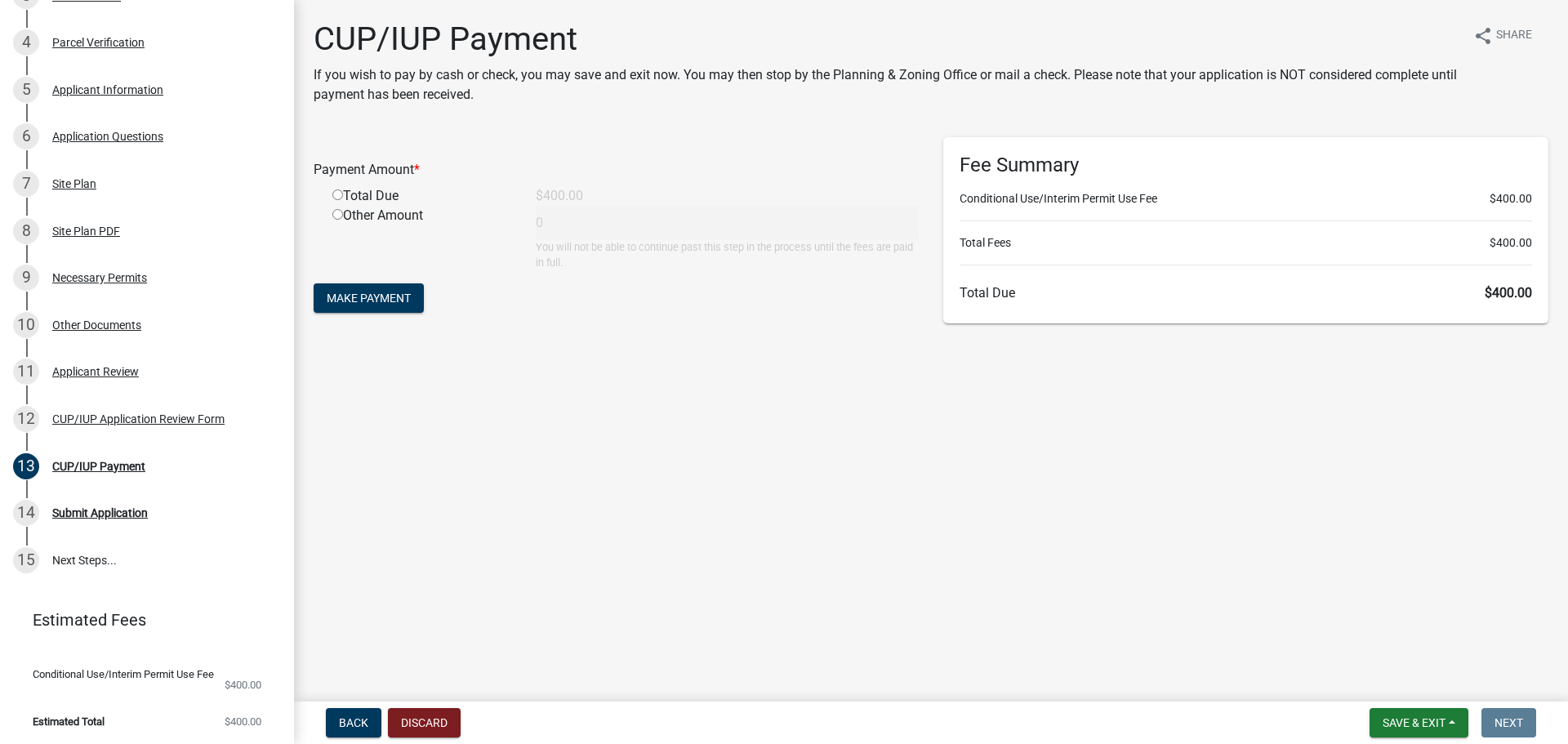
scroll to position [407, 0]
click at [340, 191] on input "radio" at bounding box center [338, 195] width 11 height 11
radio input "true"
type input "400"
click at [390, 298] on span "Make Payment" at bounding box center [369, 298] width 84 height 13
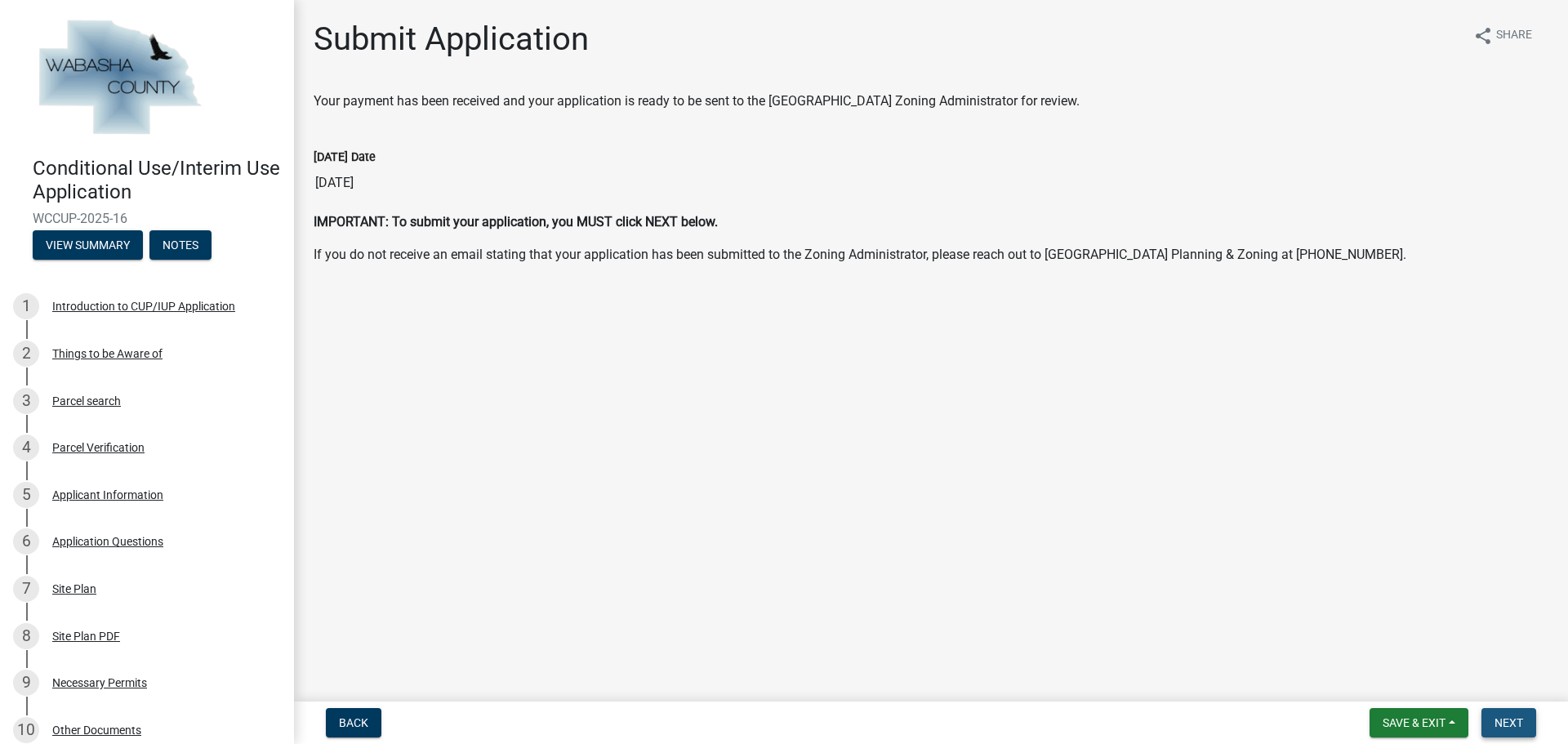
click at [1520, 723] on span "Next" at bounding box center [1508, 722] width 29 height 13
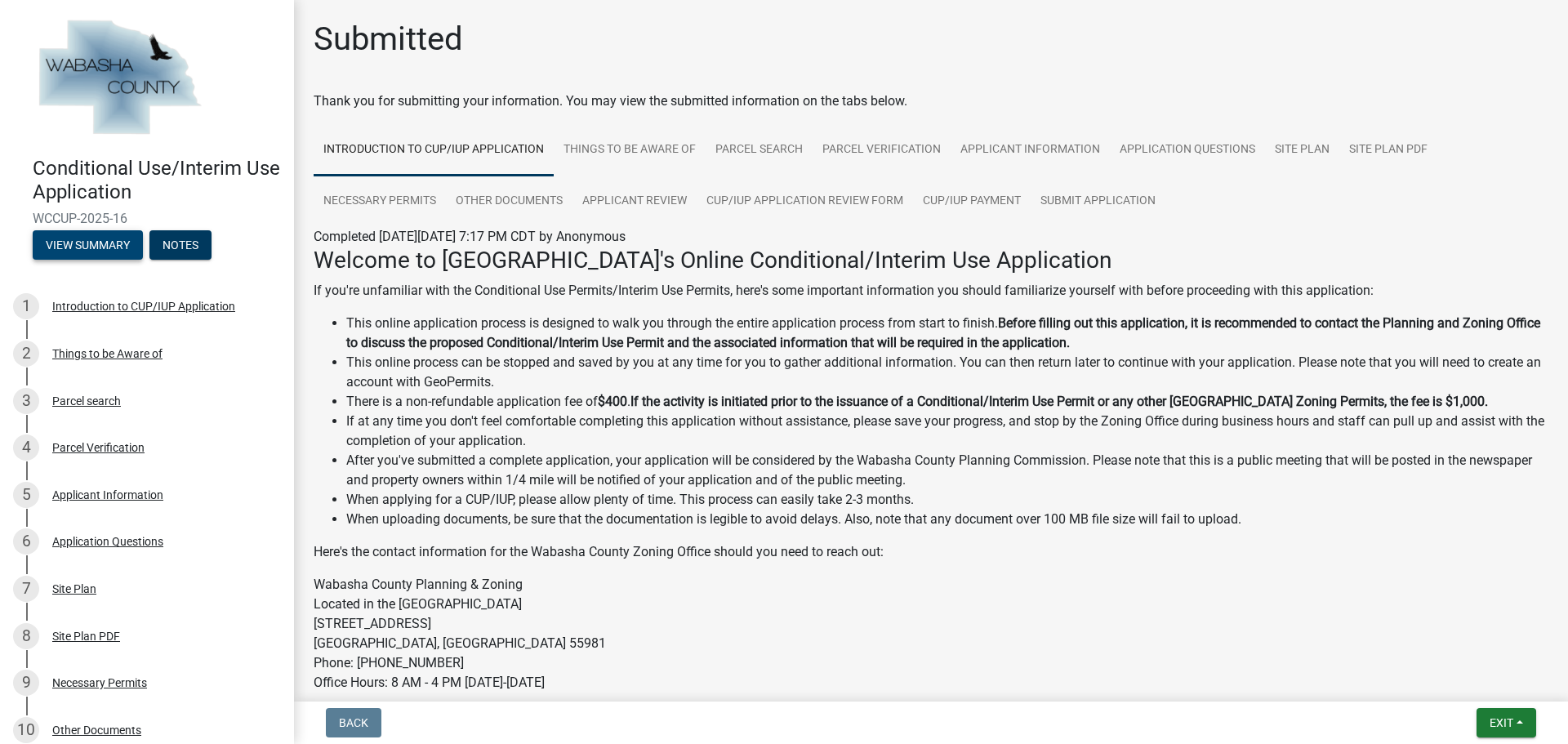
click at [98, 246] on button "View Summary" at bounding box center [88, 245] width 110 height 29
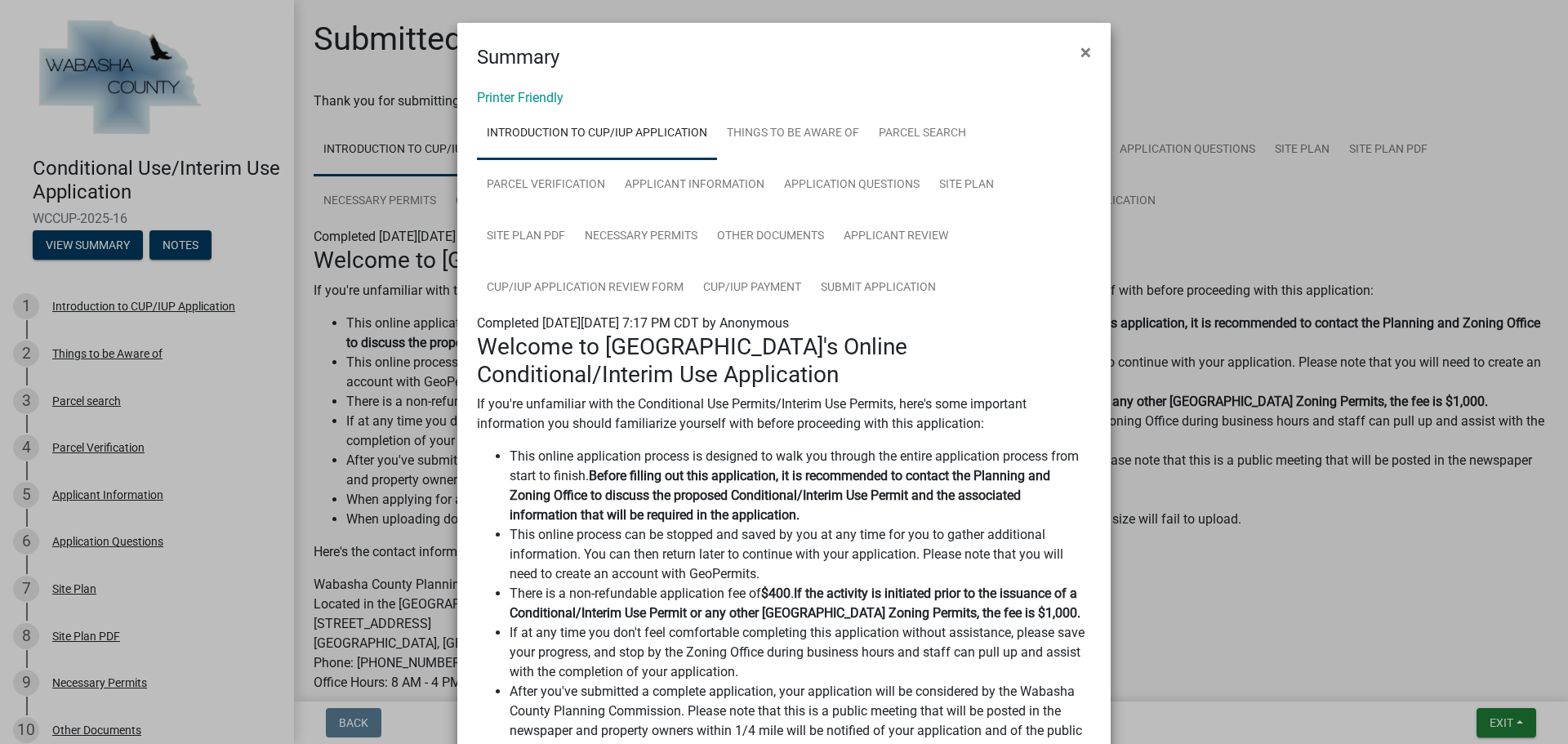
click at [204, 208] on ngb-modal-window "Summary × Printer Friendly Introduction to CUP/IUP Application Things to be Awa…" at bounding box center [784, 372] width 1568 height 744
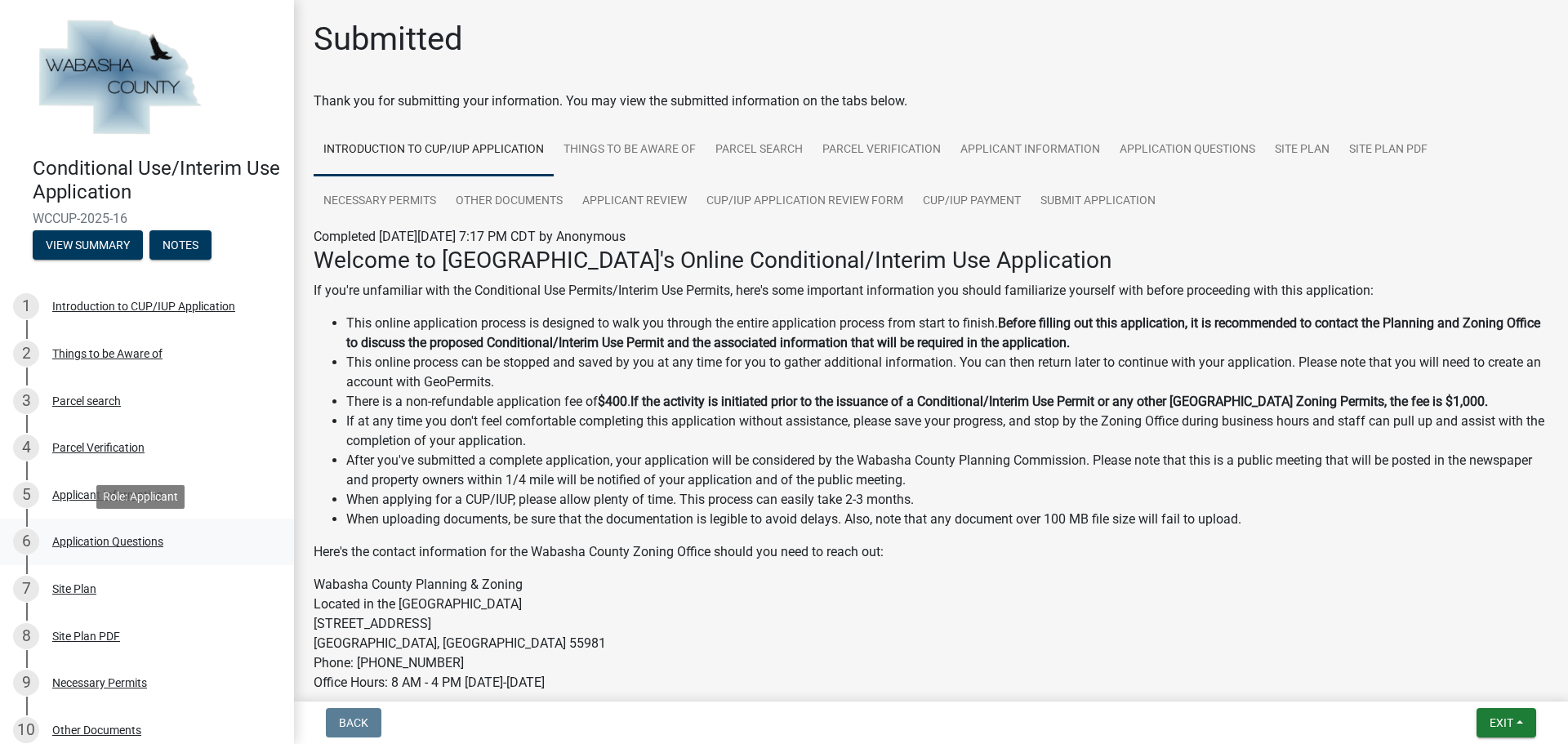
click at [77, 544] on div "Application Questions" at bounding box center [107, 540] width 111 height 11
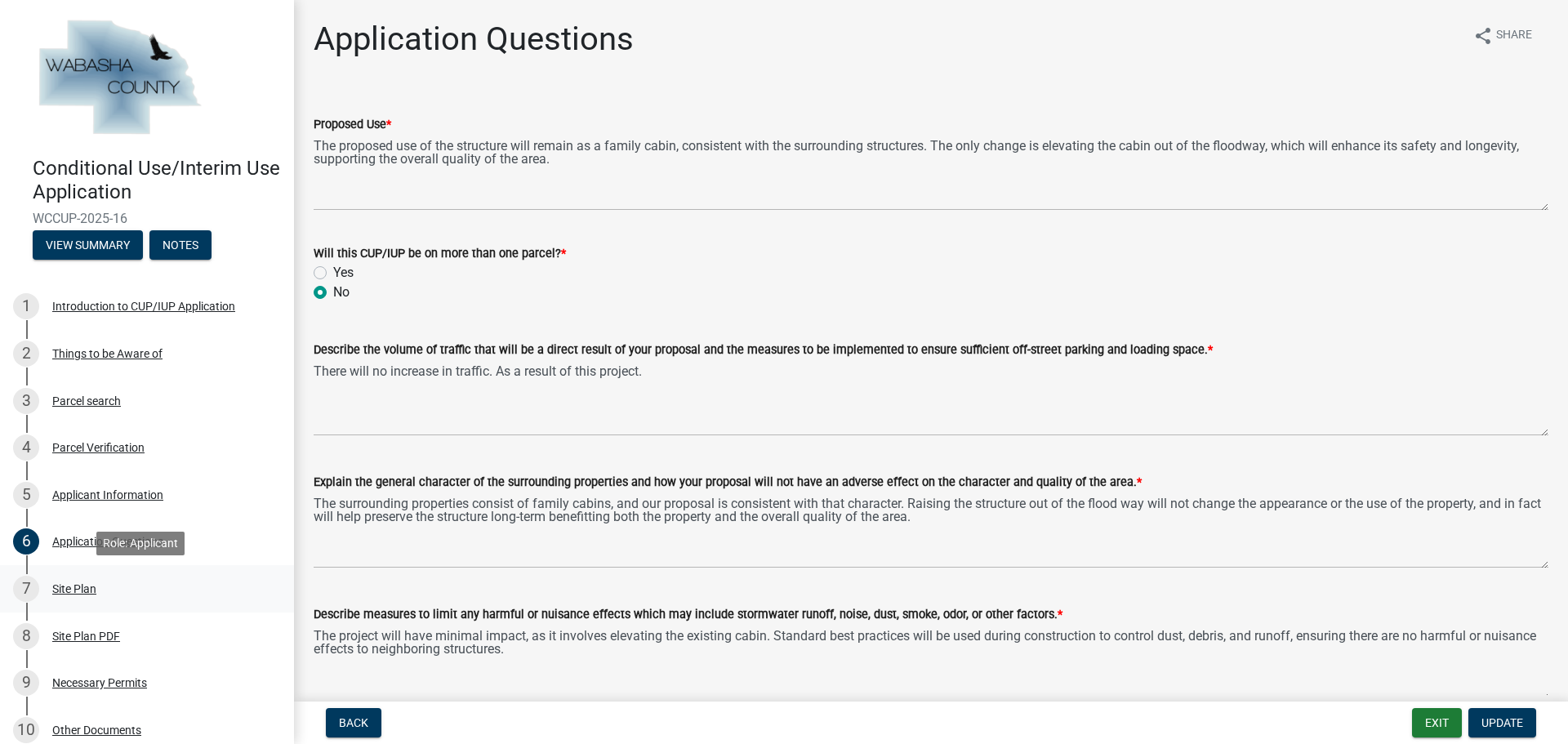
click at [84, 586] on div "Site Plan" at bounding box center [74, 588] width 44 height 11
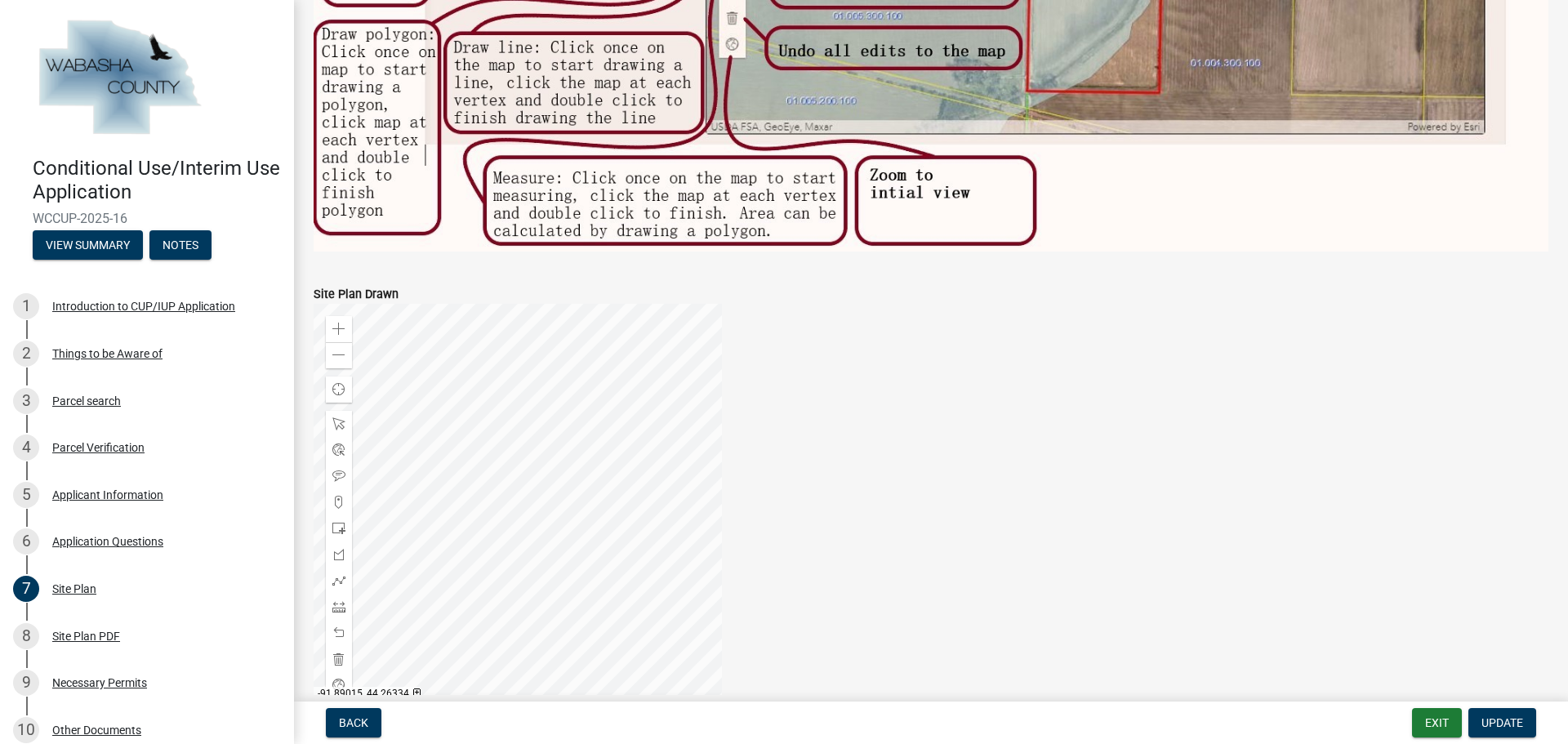
scroll to position [1150, 0]
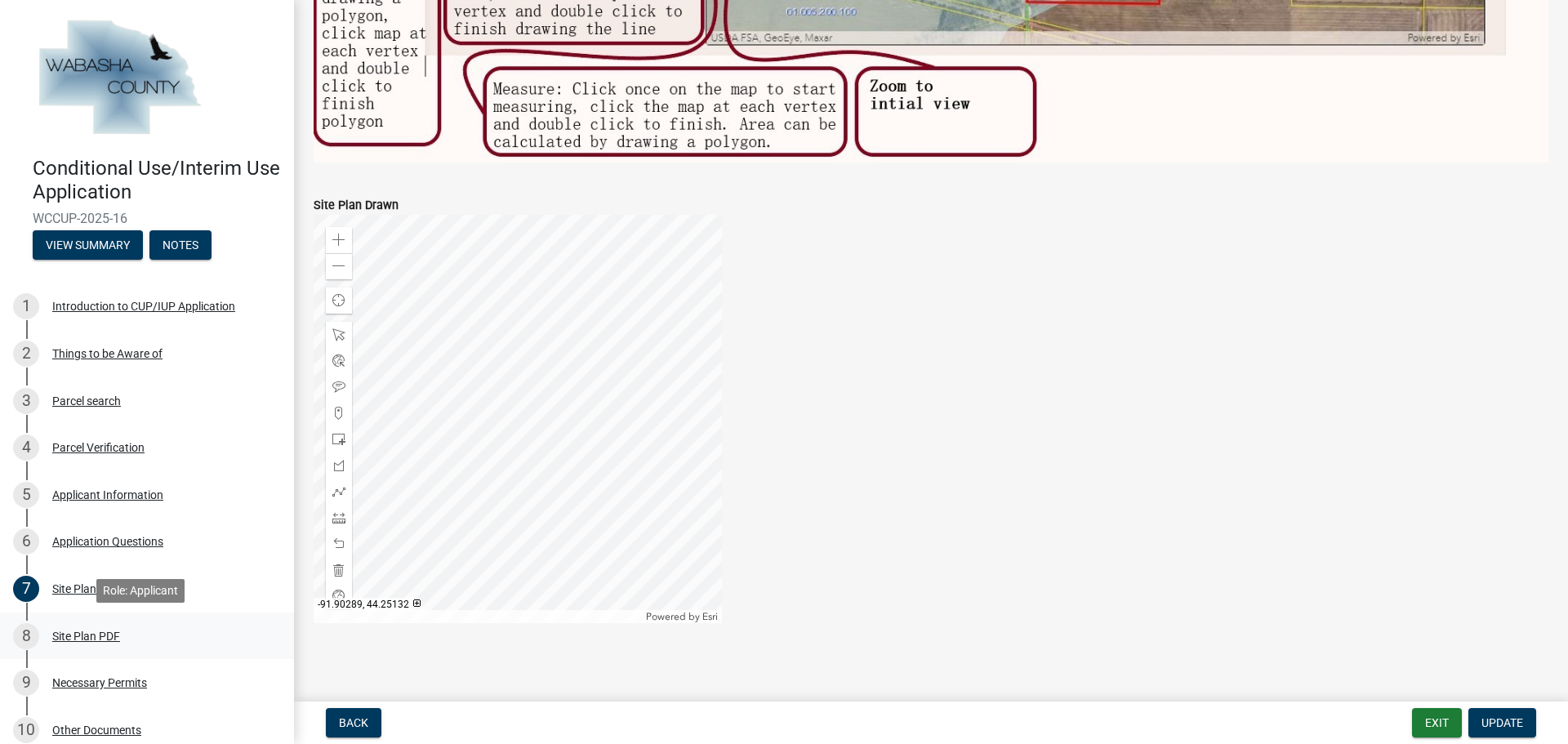
click at [69, 641] on div "Site Plan PDF" at bounding box center [86, 635] width 68 height 11
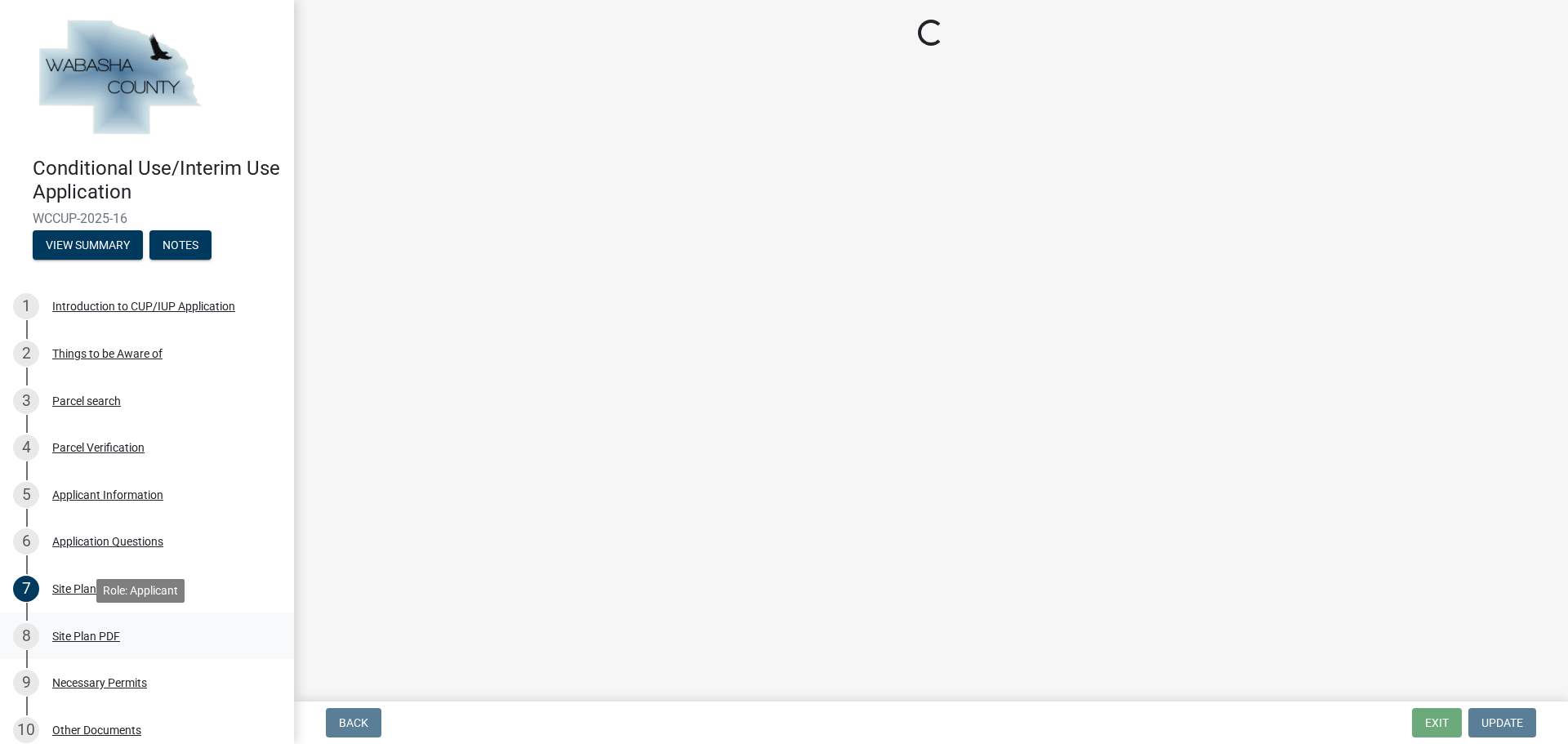
scroll to position [0, 0]
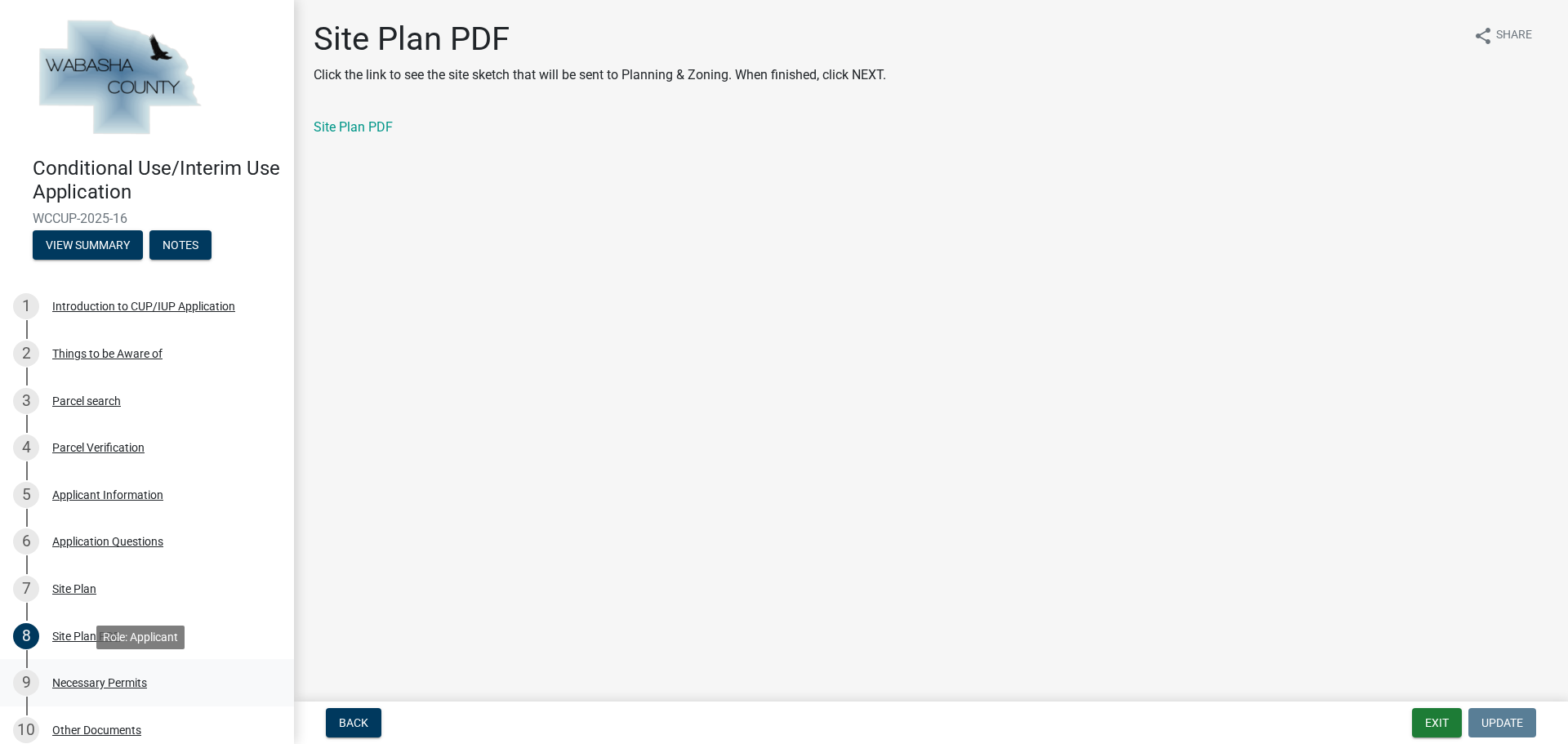
click at [95, 685] on div "Necessary Permits" at bounding box center [99, 682] width 95 height 11
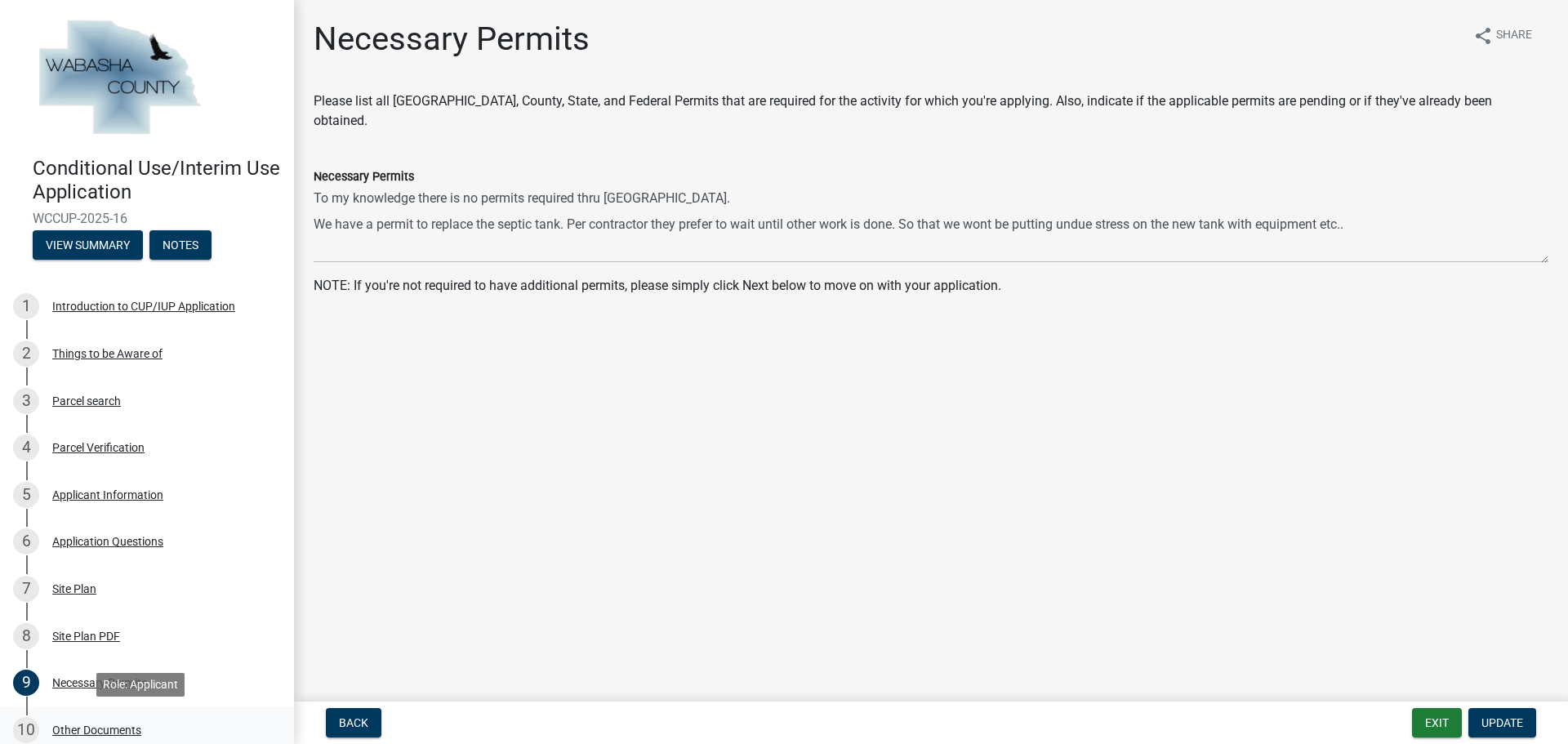
click at [81, 728] on div "Other Documents" at bounding box center [96, 729] width 89 height 11
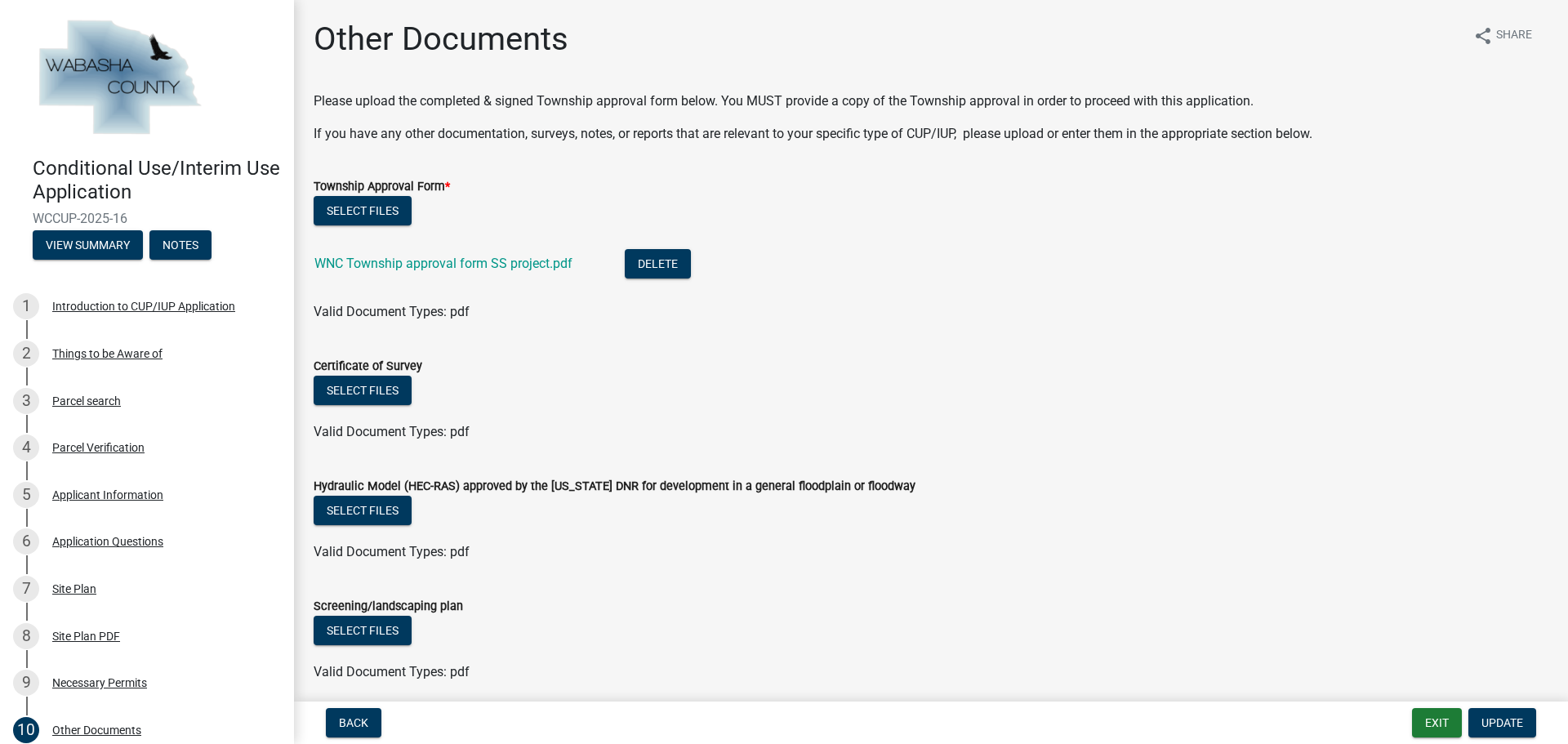
drag, startPoint x: 428, startPoint y: 364, endPoint x: 314, endPoint y: 361, distance: 114.0
click at [314, 361] on div "Certificate of Survey" at bounding box center [931, 366] width 1234 height 20
copy label "Certificate of Survey"
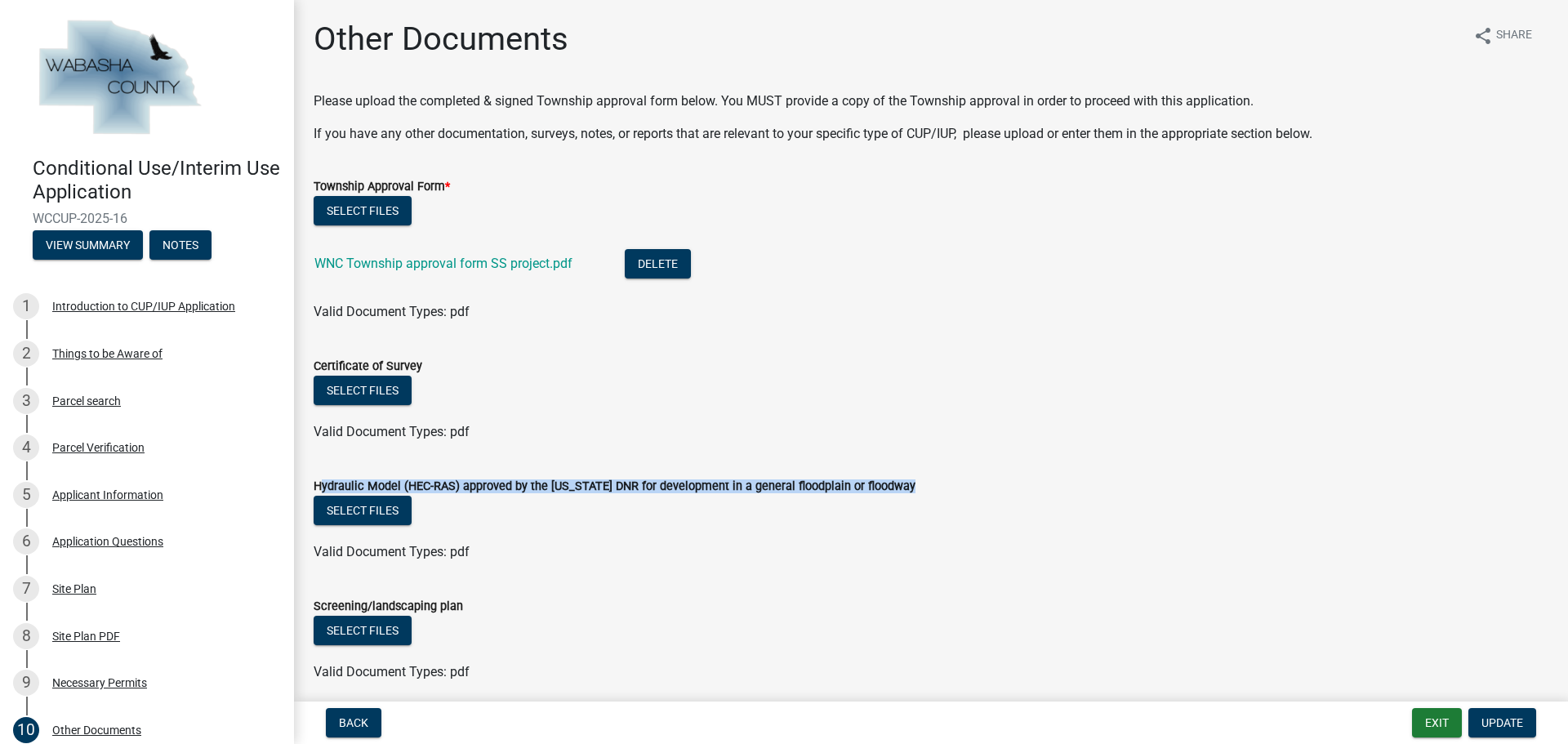
drag, startPoint x: 894, startPoint y: 482, endPoint x: 313, endPoint y: 490, distance: 581.1
click at [313, 490] on div "Hydraulic Model (HEC-RAS) approved by the [US_STATE] DNR for development in a g…" at bounding box center [931, 508] width 1259 height 105
copy label "Hydraulic Model (HEC-RAS) approved by the [US_STATE] DNR for development in a g…"
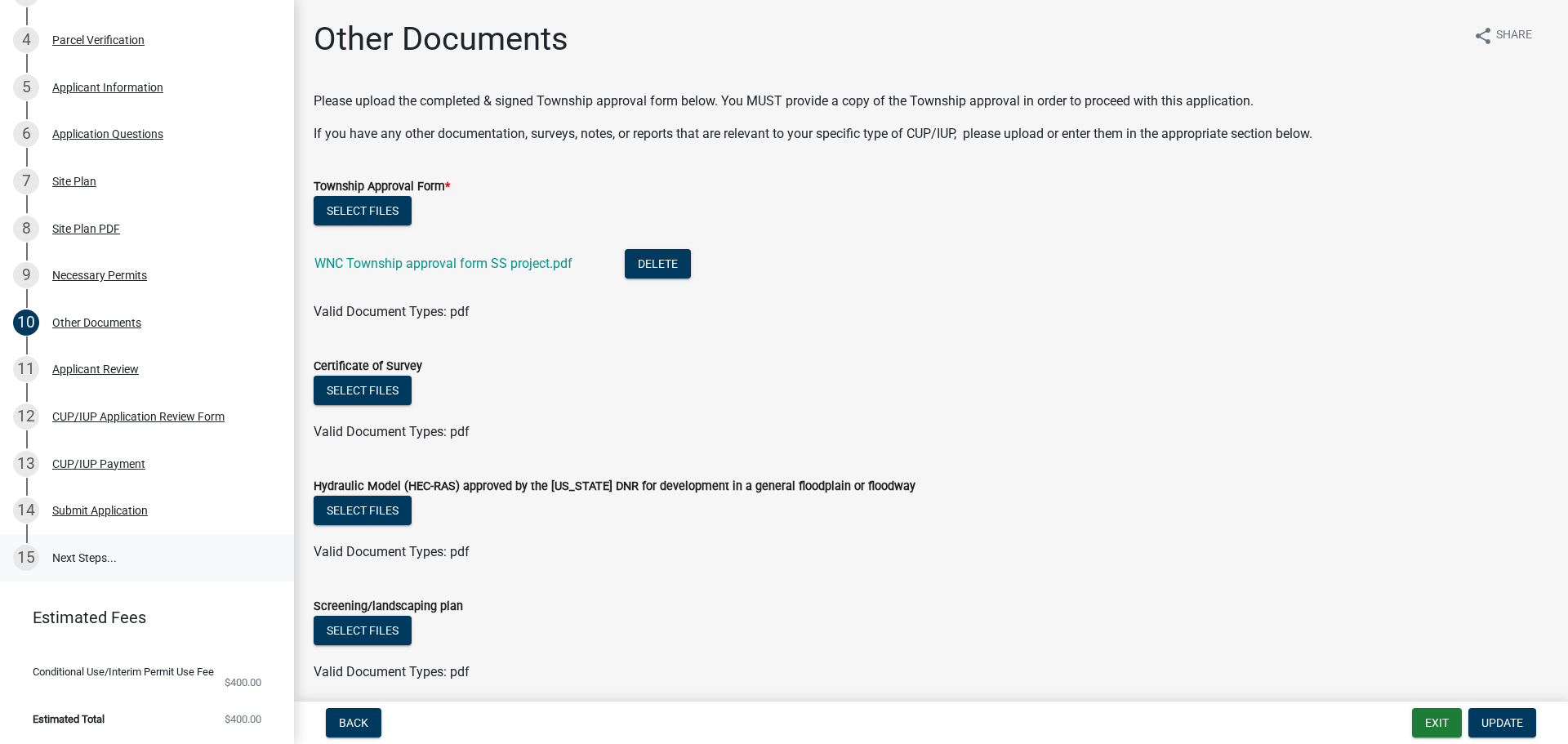
click at [79, 548] on link "15 Next Steps..." at bounding box center [147, 557] width 294 height 47
click at [87, 560] on link "15 Next Steps..." at bounding box center [147, 557] width 294 height 47
click at [44, 554] on link "15 Next Steps..." at bounding box center [147, 557] width 294 height 47
click at [72, 463] on div "CUP/IUP Payment" at bounding box center [98, 463] width 93 height 11
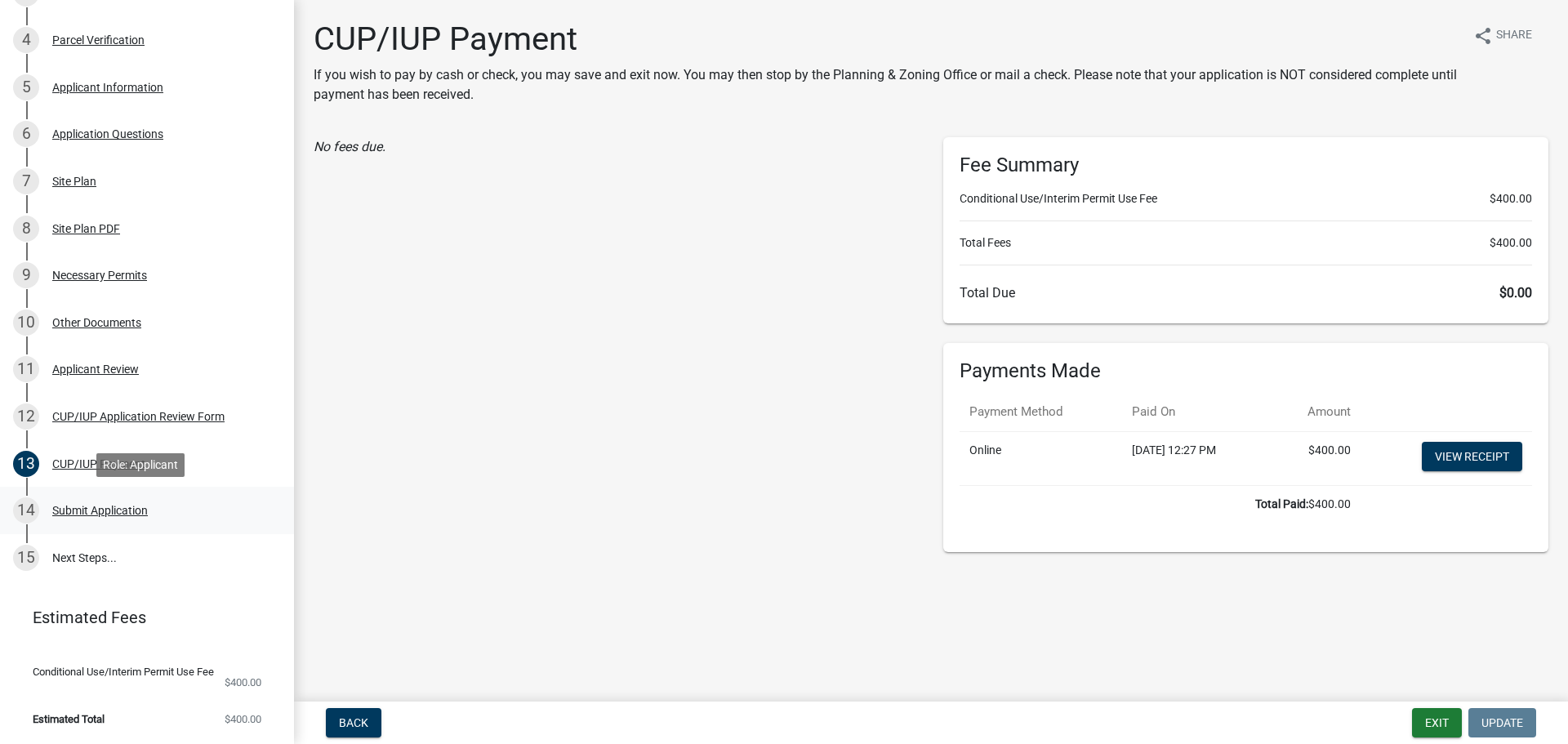
click at [70, 505] on div "Submit Application" at bounding box center [100, 509] width 96 height 11
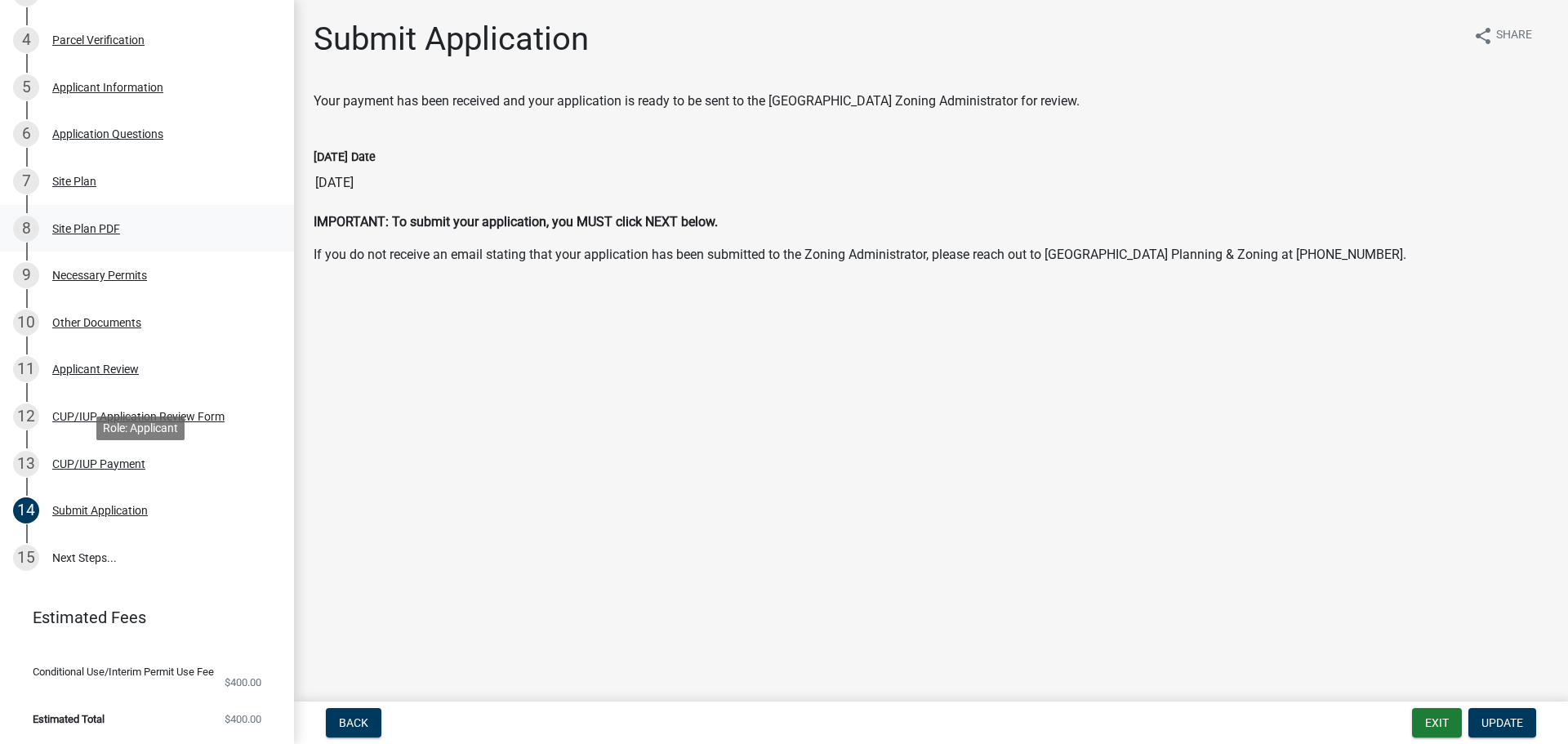
scroll to position [0, 0]
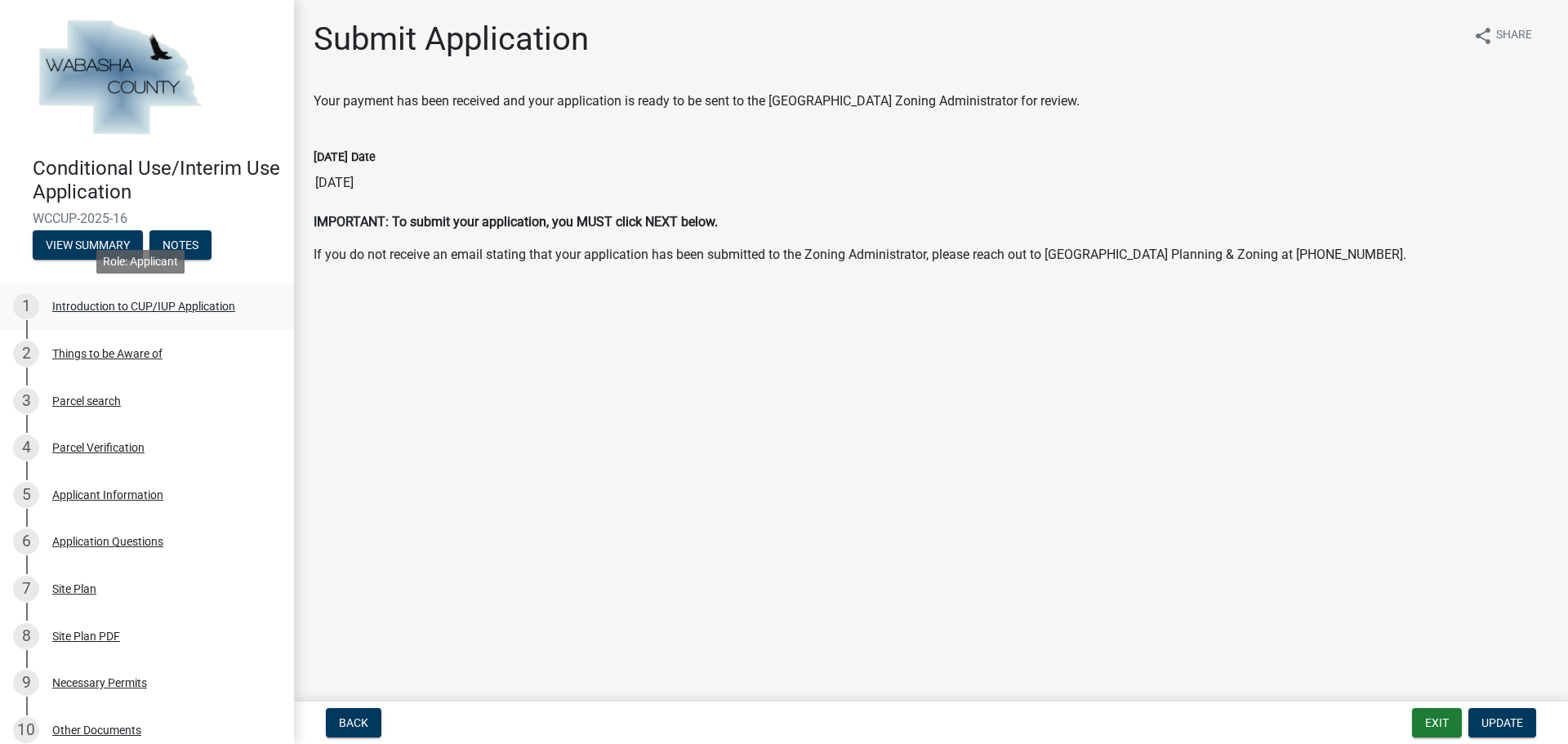
click at [92, 306] on div "Introduction to CUP/IUP Application" at bounding box center [143, 306] width 183 height 11
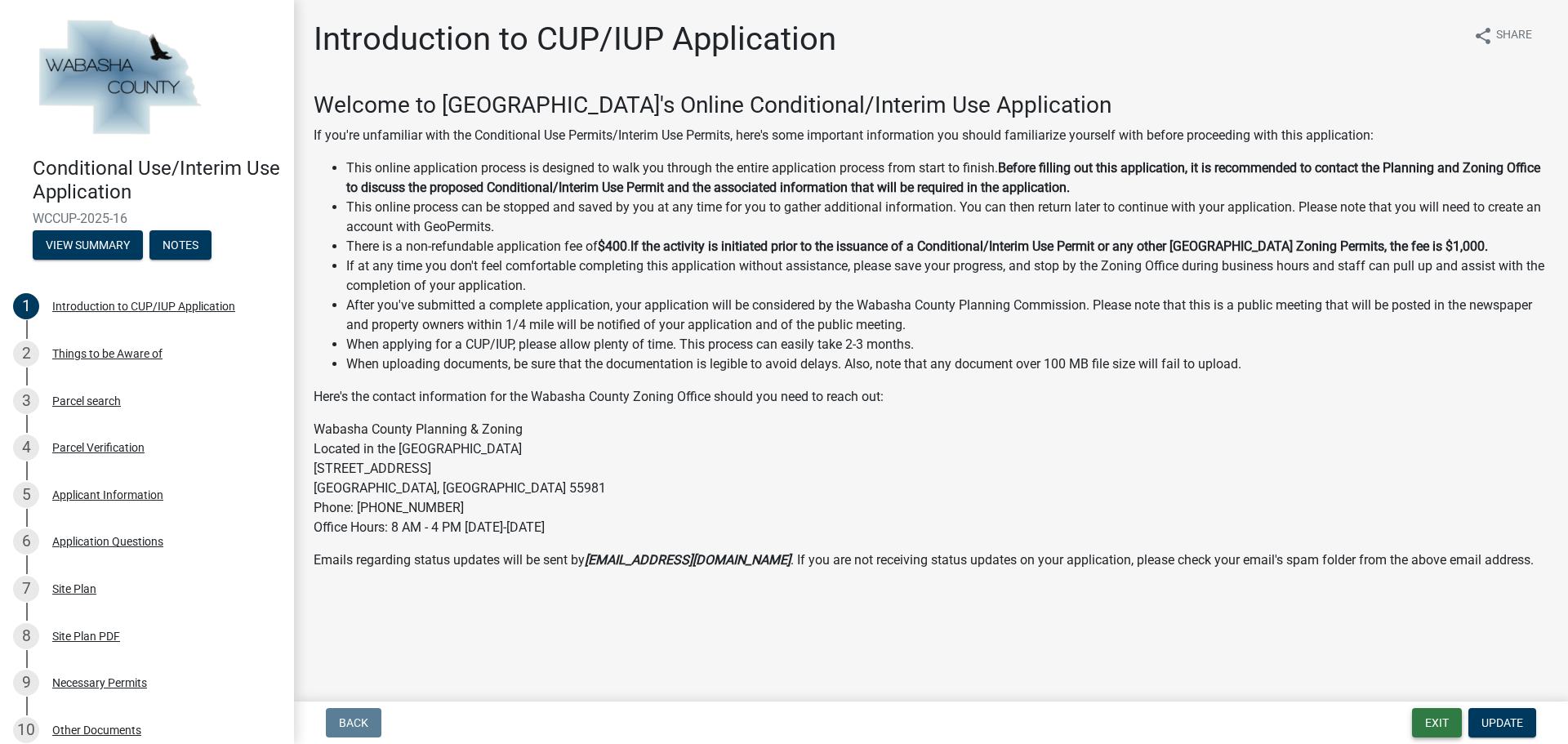
click at [1436, 721] on button "Exit" at bounding box center [1437, 722] width 50 height 29
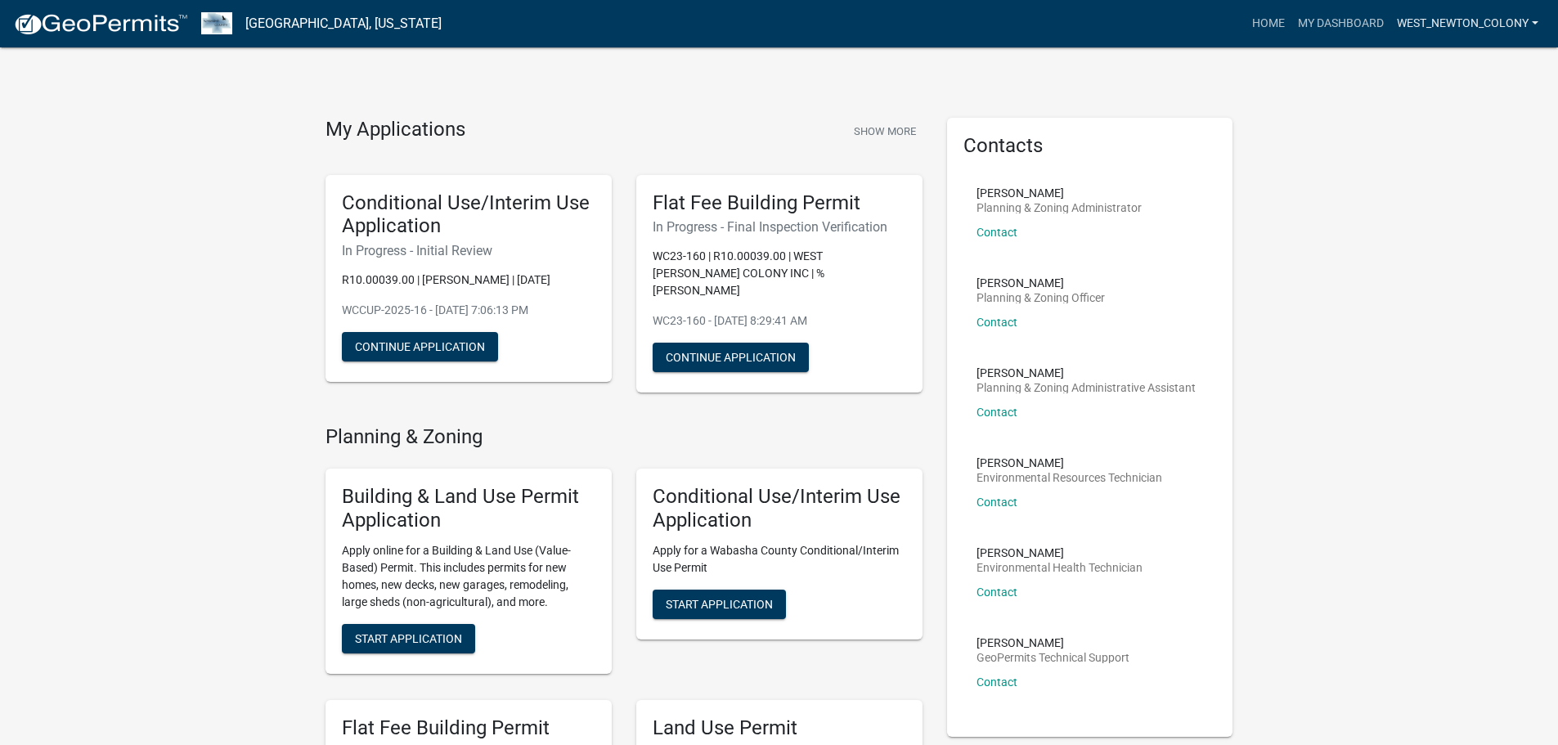
click at [1530, 21] on link "West_Newton_Colony" at bounding box center [1467, 23] width 155 height 31
click at [1467, 125] on link "Logout" at bounding box center [1479, 120] width 131 height 39
